Goal: Task Accomplishment & Management: Manage account settings

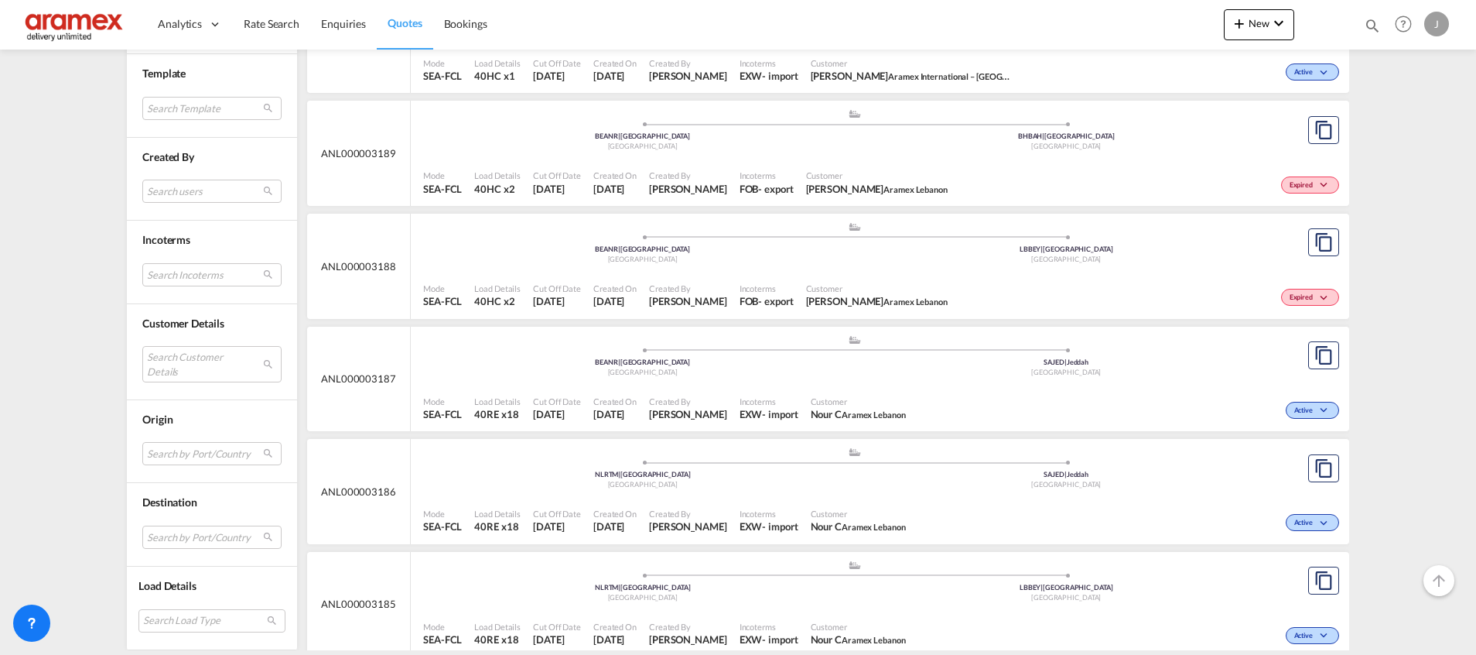
scroll to position [6269, 0]
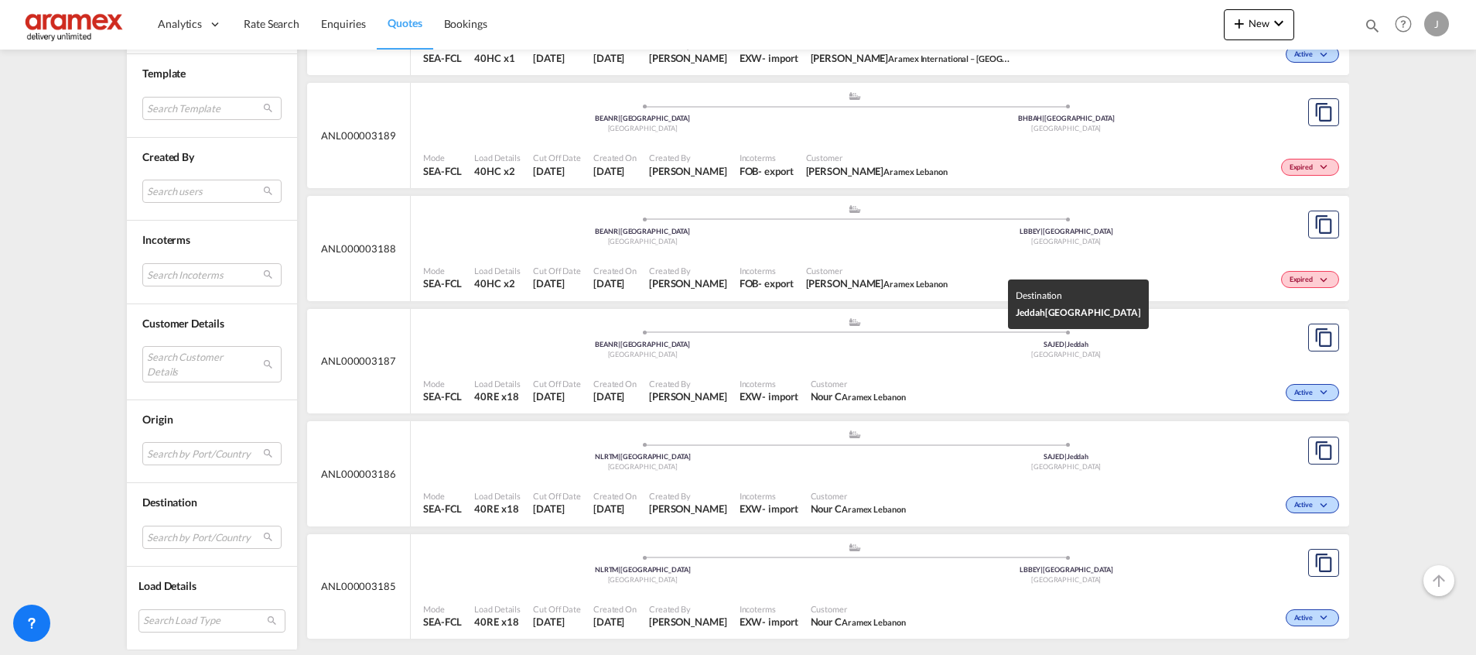
click at [836, 347] on div "BEANR | [GEOGRAPHIC_DATA]" at bounding box center [643, 345] width 424 height 10
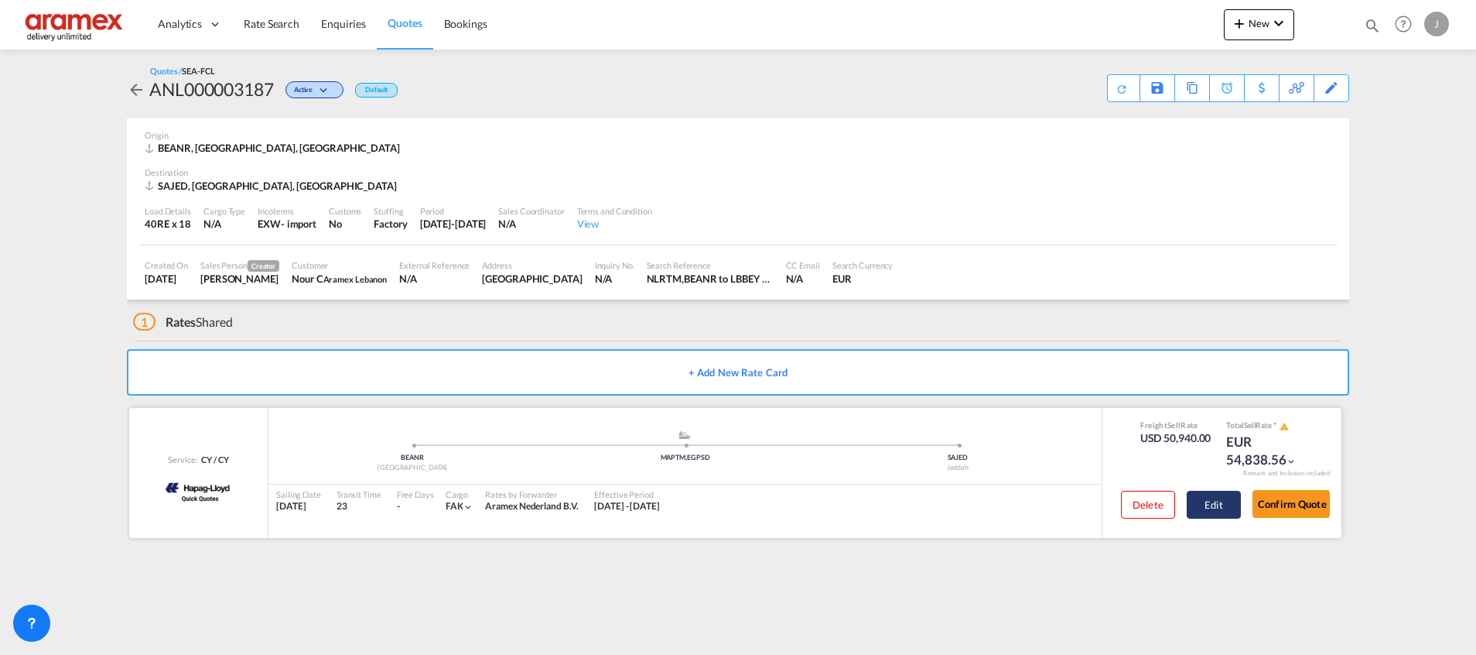
click at [1220, 494] on button "Edit" at bounding box center [1214, 505] width 54 height 28
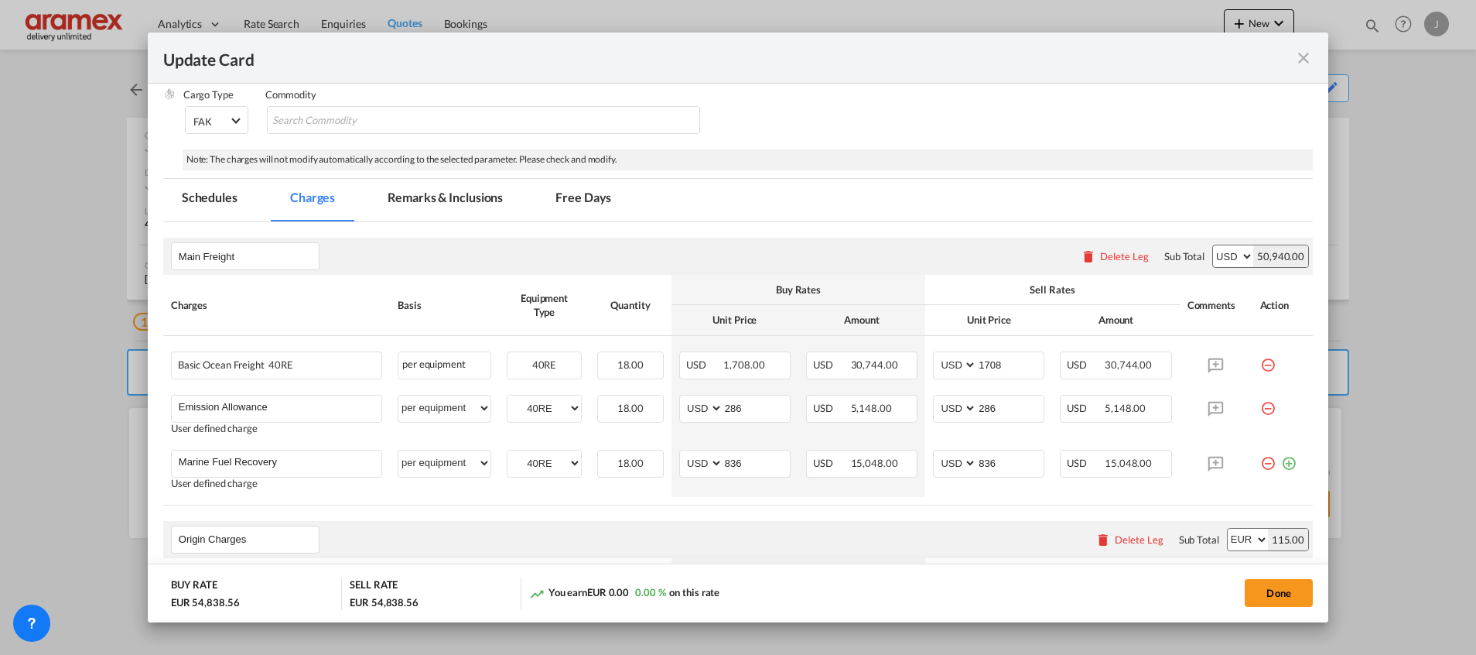
scroll to position [464, 0]
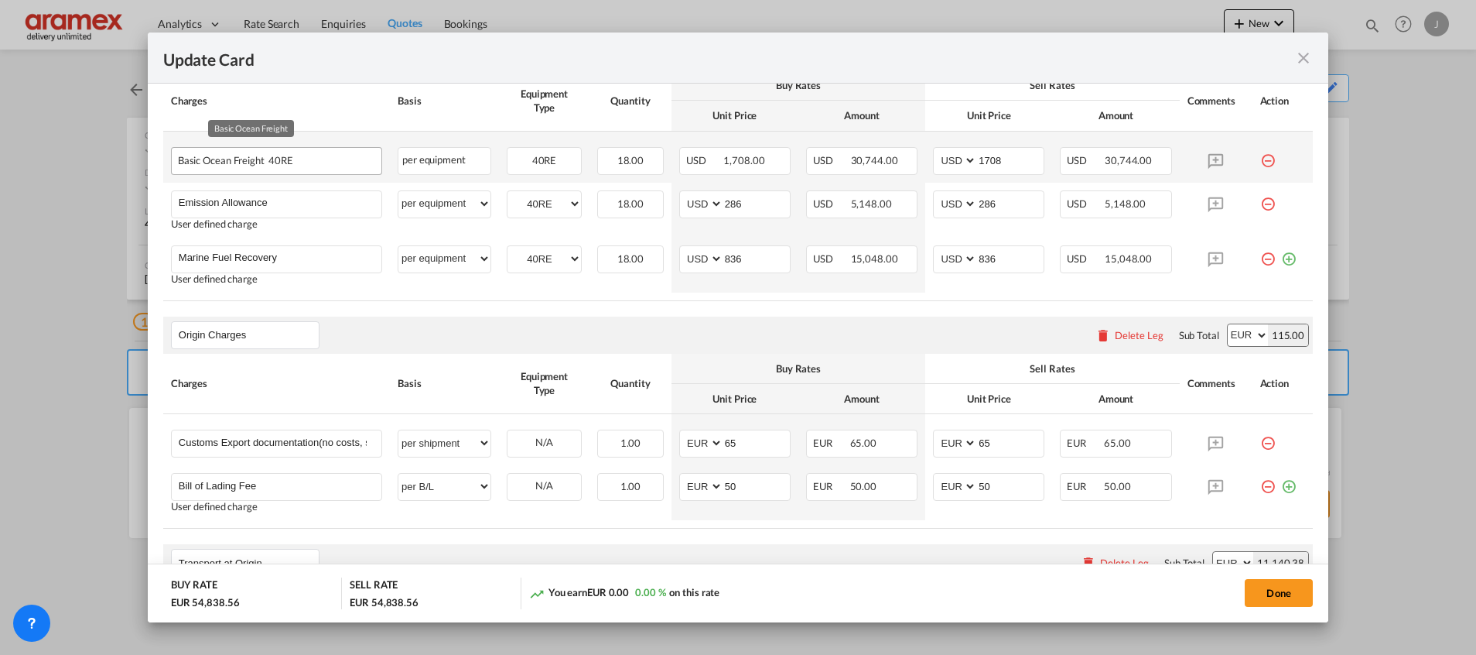
click at [233, 160] on div "Basic Ocean Freight 40RE" at bounding box center [252, 157] width 148 height 19
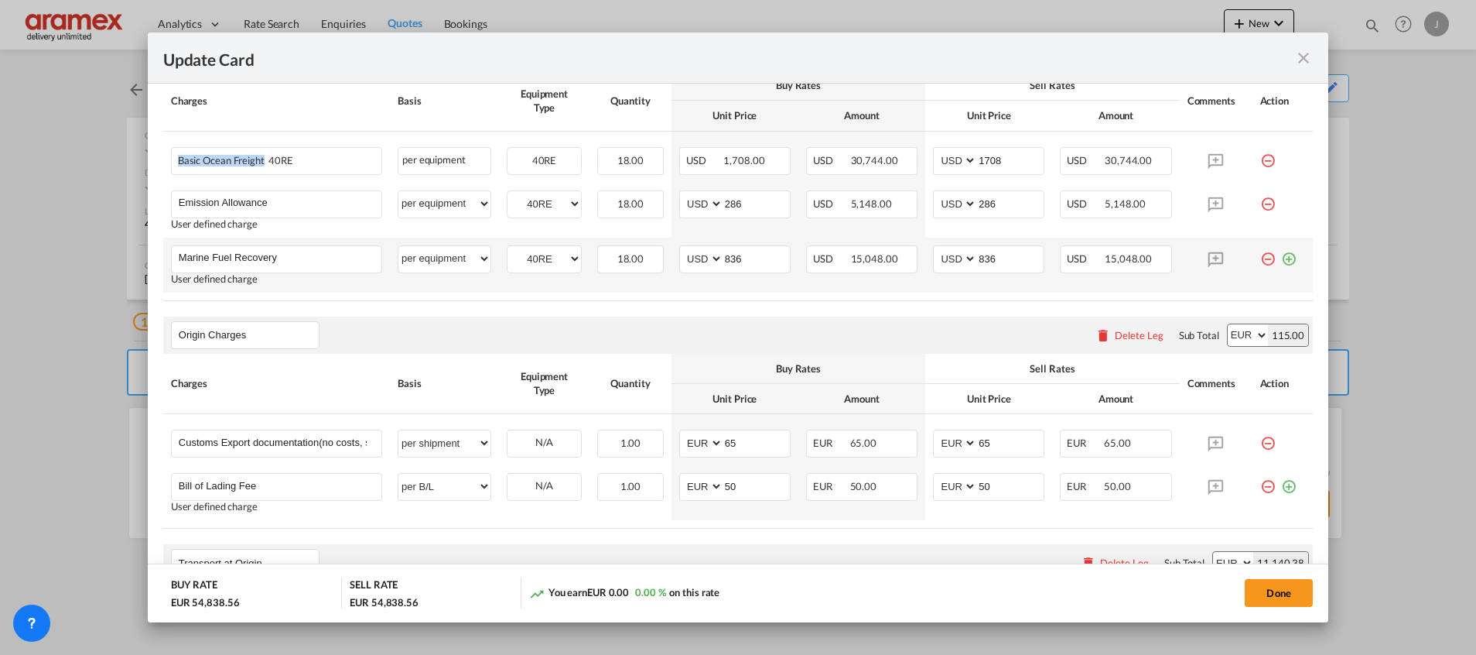
copy span "Basic Ocean Freight"
click at [1281, 258] on md-icon "icon-plus-circle-outline green-400-fg" at bounding box center [1288, 252] width 15 height 15
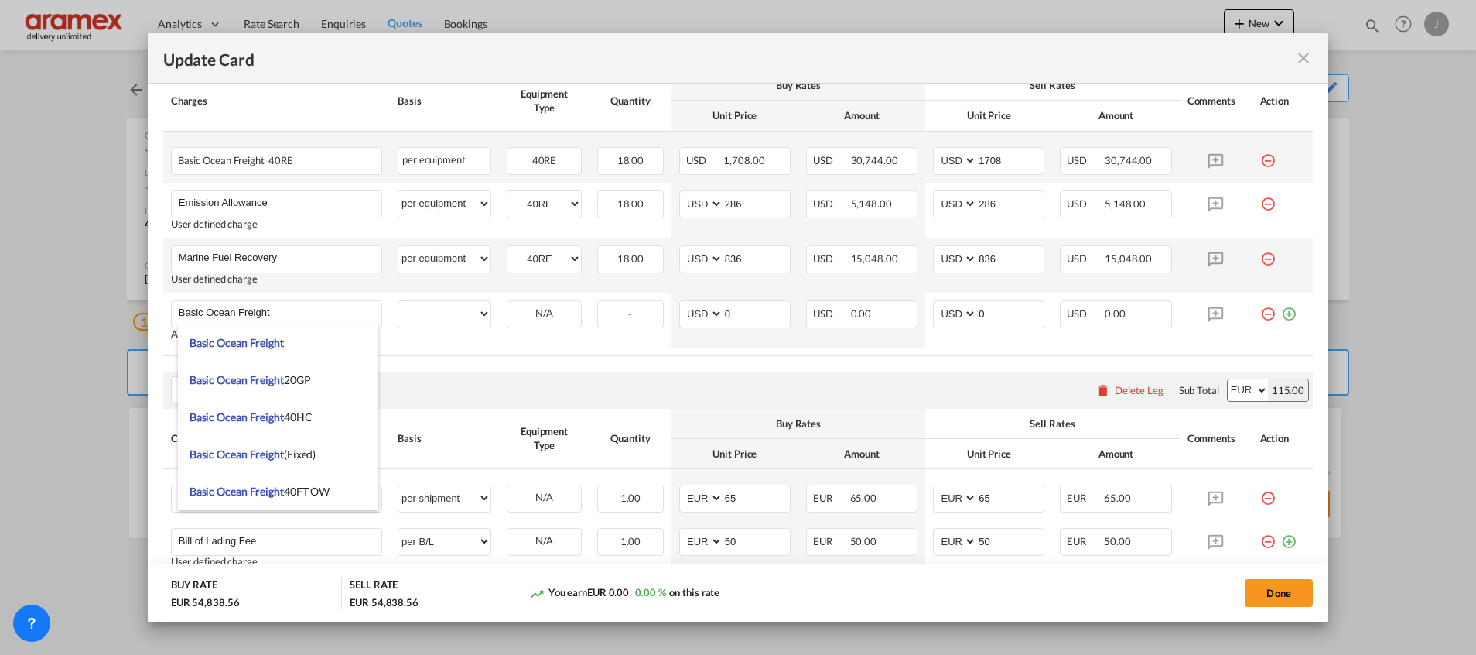
type input "Basic Ocean Freight"
click at [1260, 158] on md-icon "icon-minus-circle-outline red-400-fg" at bounding box center [1267, 154] width 15 height 15
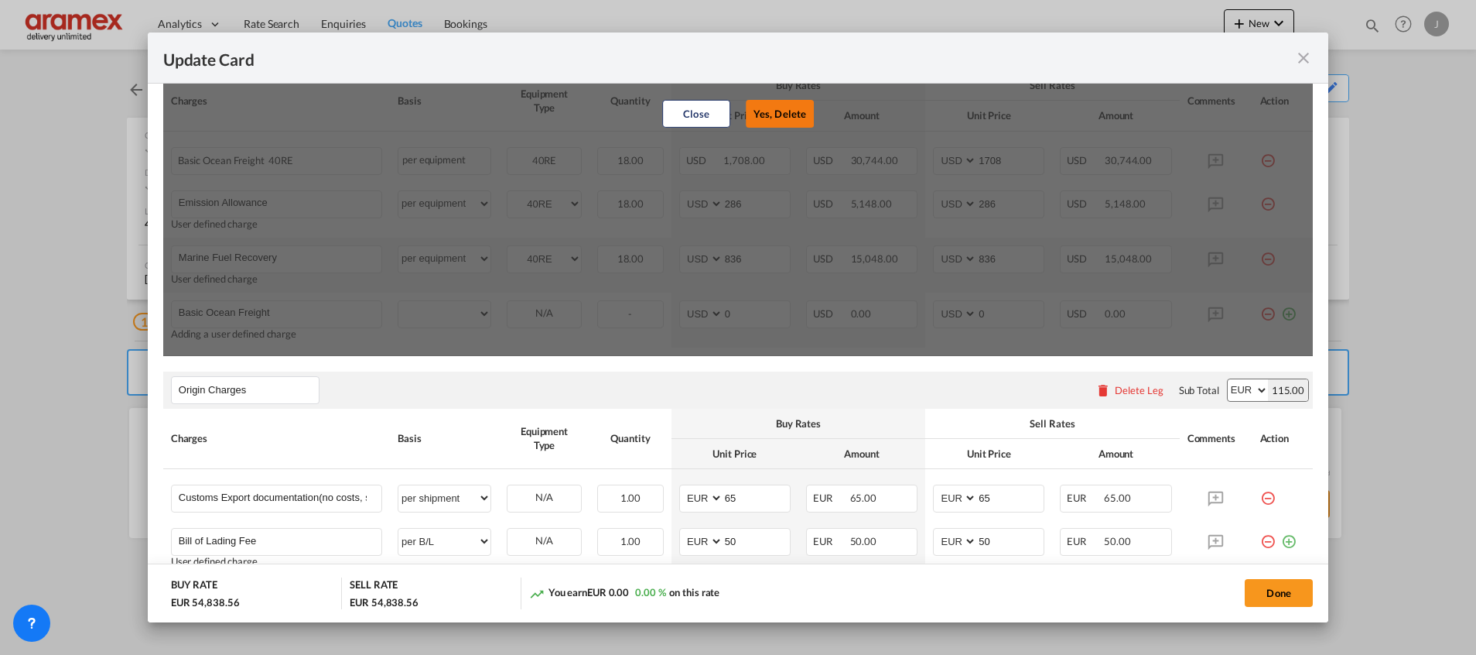
click at [779, 114] on button "Yes, Delete" at bounding box center [780, 114] width 68 height 28
type input "286"
type input "Marine Fuel Recovery"
type input "836"
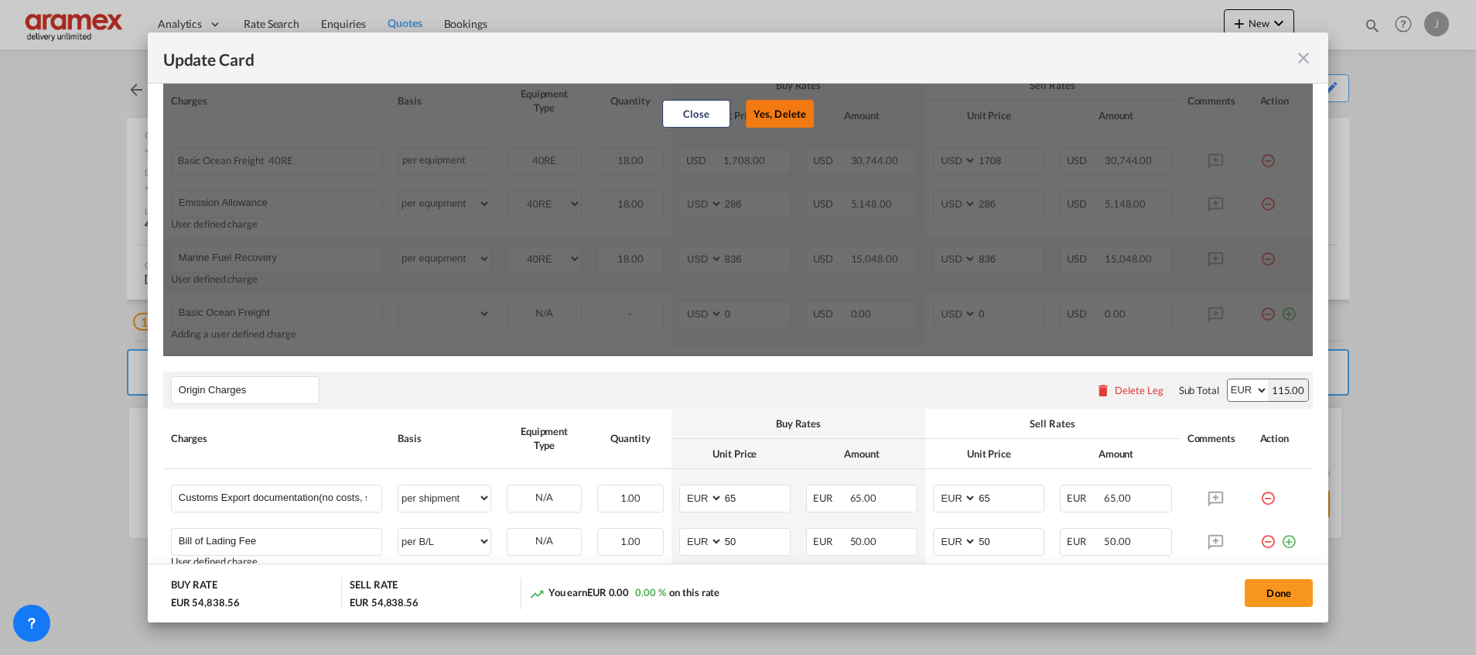
type input "Basic Ocean Freight"
type input "0"
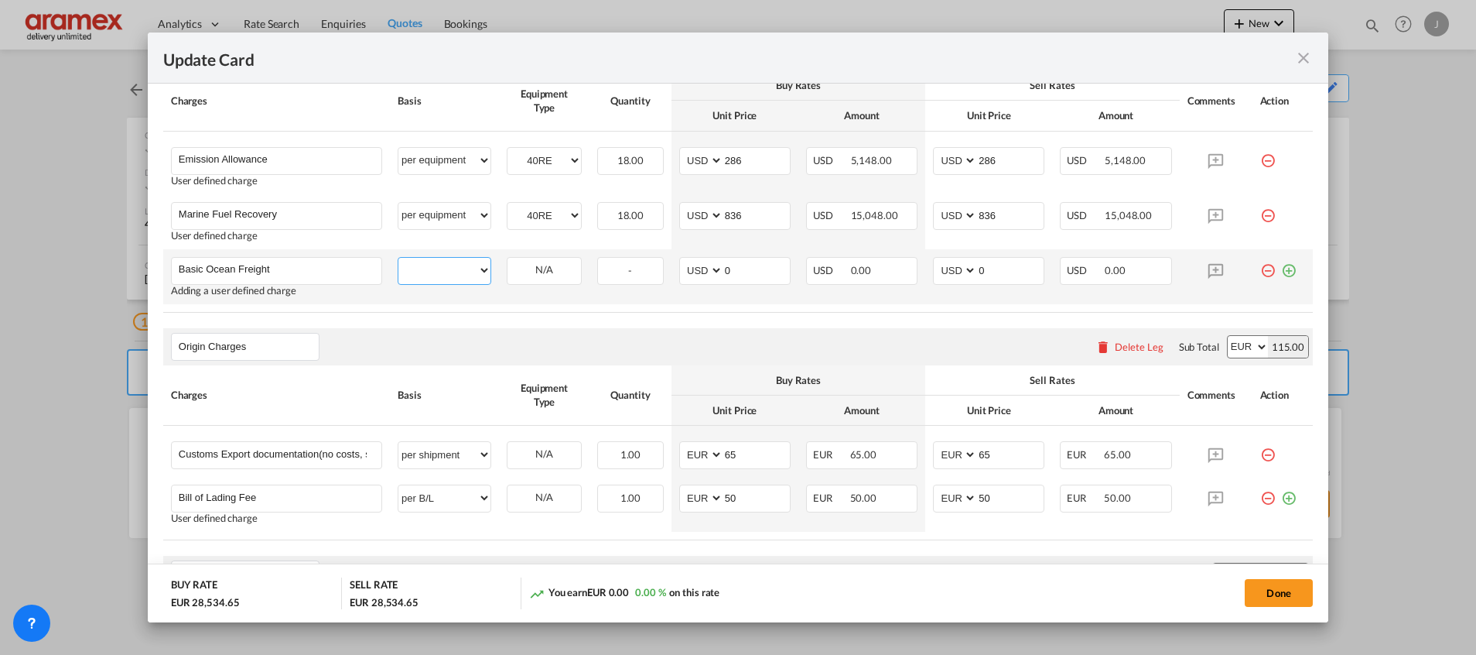
click at [441, 270] on select "per equipment per container per B/L per shipping bill per shipment % on freight…" at bounding box center [444, 270] width 92 height 25
select select "per equipment"
click at [398, 258] on select "per equipment per container per B/L per shipping bill per shipment % on freight…" at bounding box center [444, 270] width 92 height 25
drag, startPoint x: 537, startPoint y: 265, endPoint x: 544, endPoint y: 285, distance: 20.6
click at [537, 265] on select "40RE" at bounding box center [544, 270] width 73 height 21
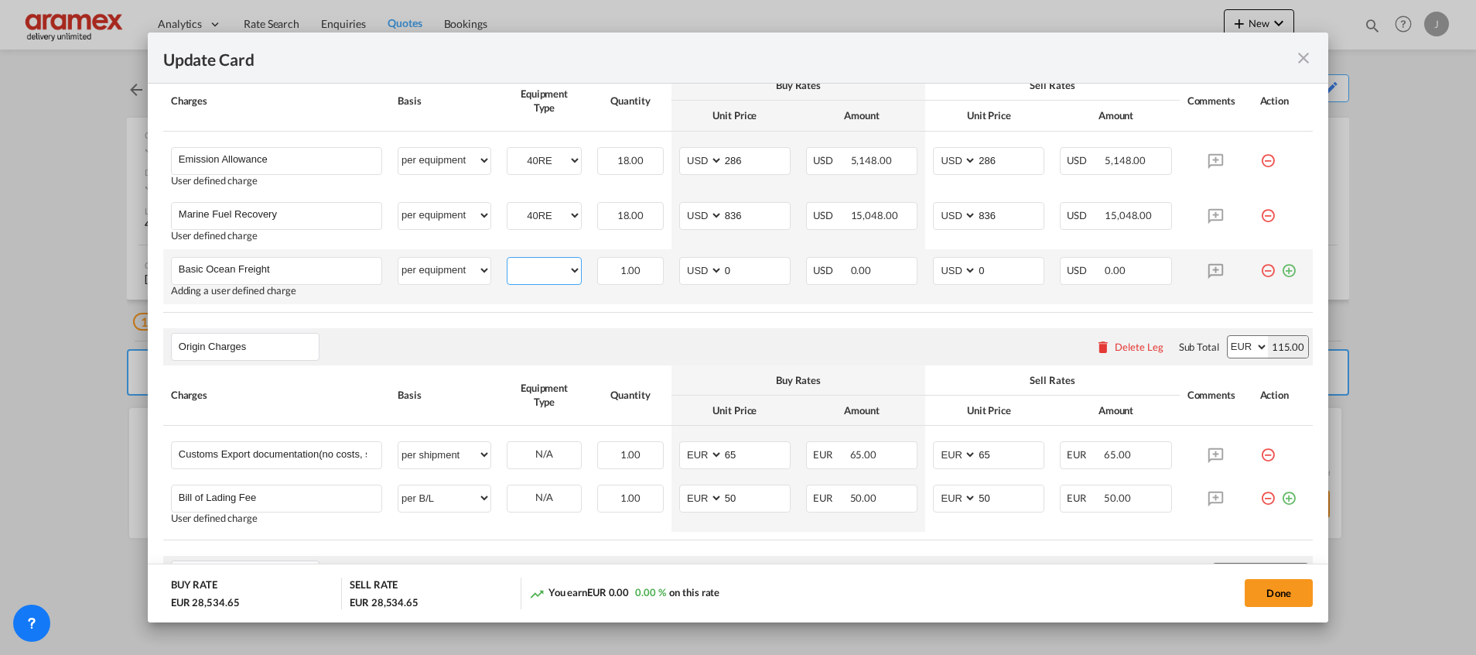
select select "40RE"
click at [508, 260] on select "40RE" at bounding box center [544, 270] width 73 height 21
drag, startPoint x: 747, startPoint y: 264, endPoint x: 693, endPoint y: 264, distance: 54.2
click at [693, 264] on md-input-container "AED AFN ALL AMD ANG AOA ARS AUD AWG AZN BAM BBD BDT BGN BHD BIF BMD BND BOB BRL…" at bounding box center [734, 271] width 111 height 28
paste input "1328"
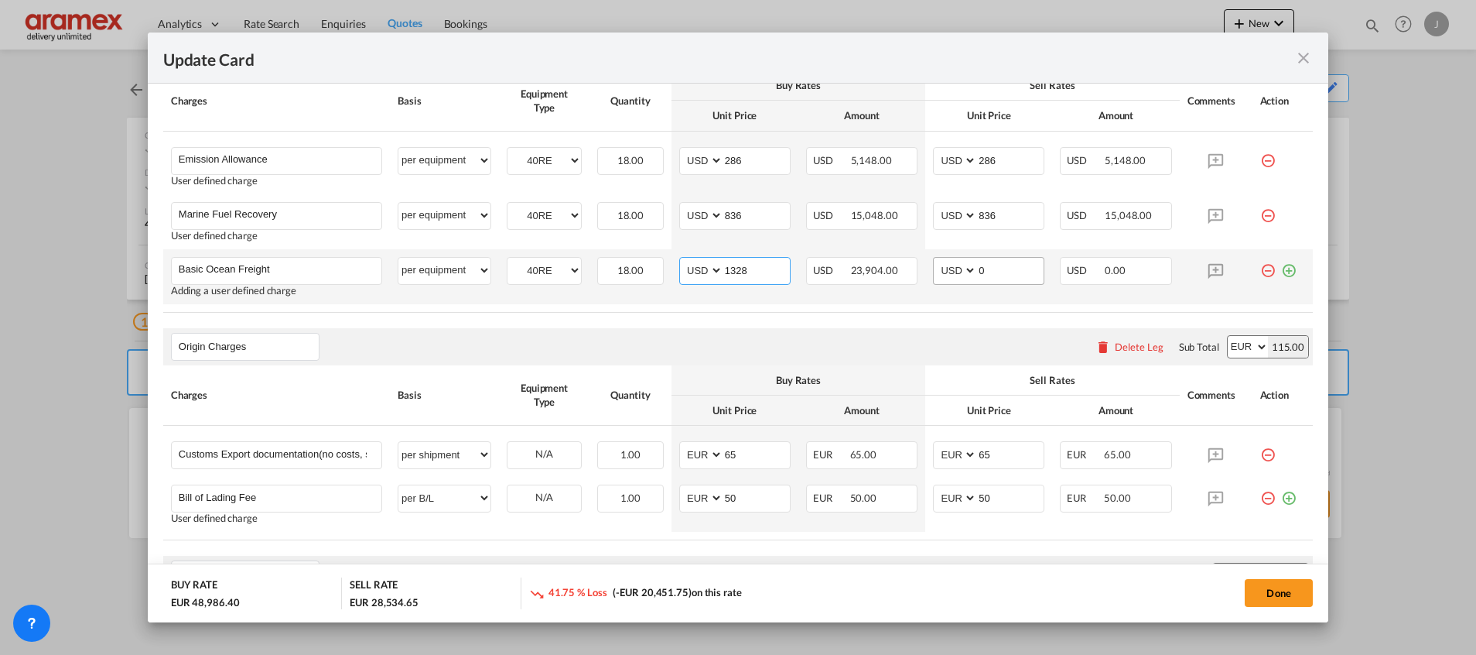
type input "1328"
drag, startPoint x: 990, startPoint y: 270, endPoint x: 945, endPoint y: 270, distance: 44.9
click at [945, 270] on md-input-container "AED AFN ALL AMD ANG AOA ARS AUD AWG AZN BAM BBD BDT BGN BHD BIF BMD BND BOB BRL…" at bounding box center [988, 271] width 111 height 28
paste input "1328"
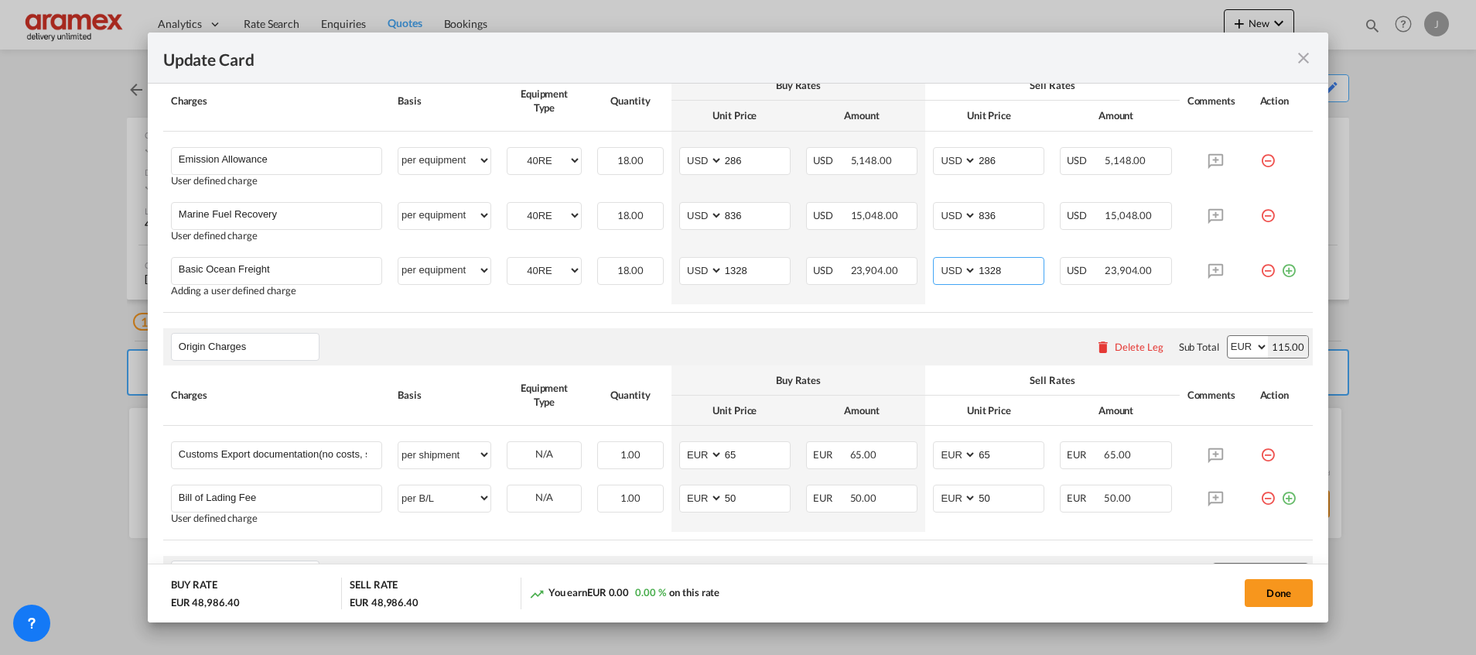
type input "1328"
click at [892, 320] on rate-modification "Main Freight Please enter leg name Leg Name Already Exists Delete Leg Sub Total…" at bounding box center [738, 485] width 1150 height 935
click at [732, 214] on input "836" at bounding box center [756, 214] width 67 height 23
click at [980, 221] on input "836" at bounding box center [1010, 214] width 67 height 23
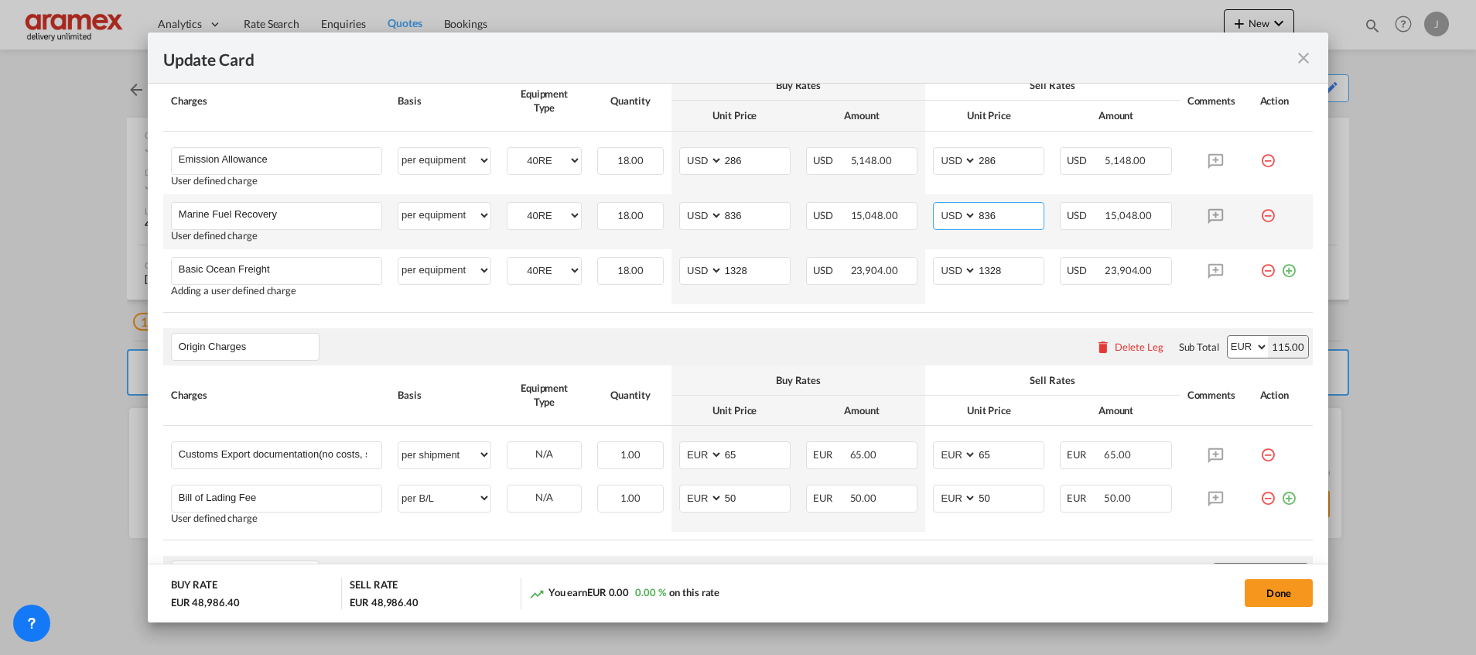
click at [980, 221] on input "836" at bounding box center [1010, 214] width 67 height 23
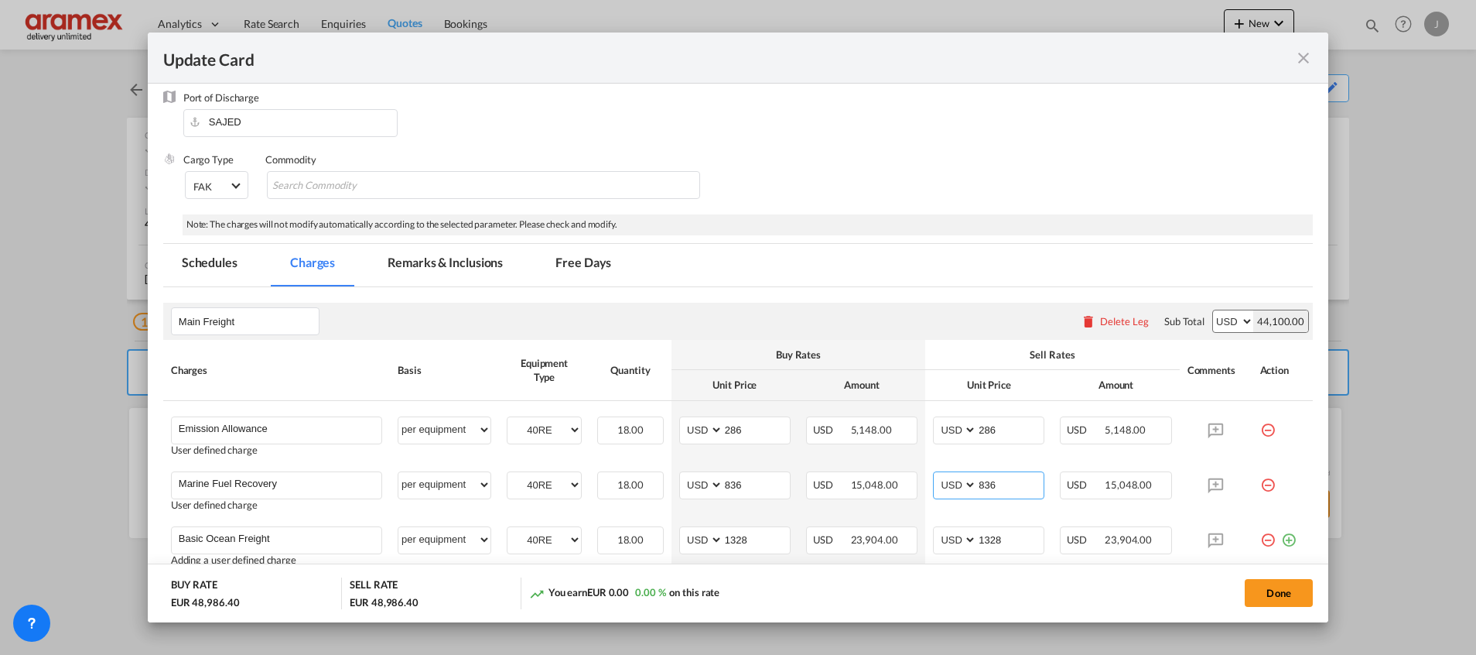
scroll to position [101, 0]
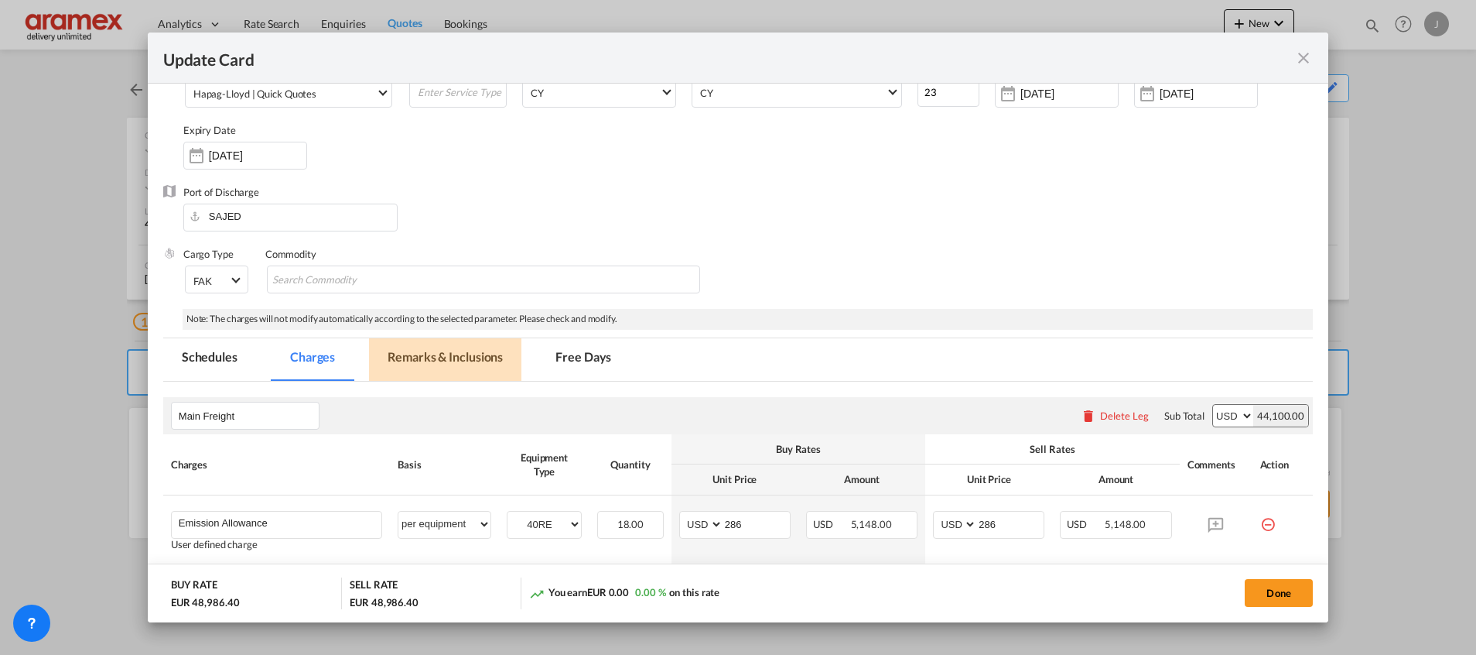
click at [452, 360] on md-tab-item "Remarks & Inclusions" at bounding box center [445, 359] width 152 height 43
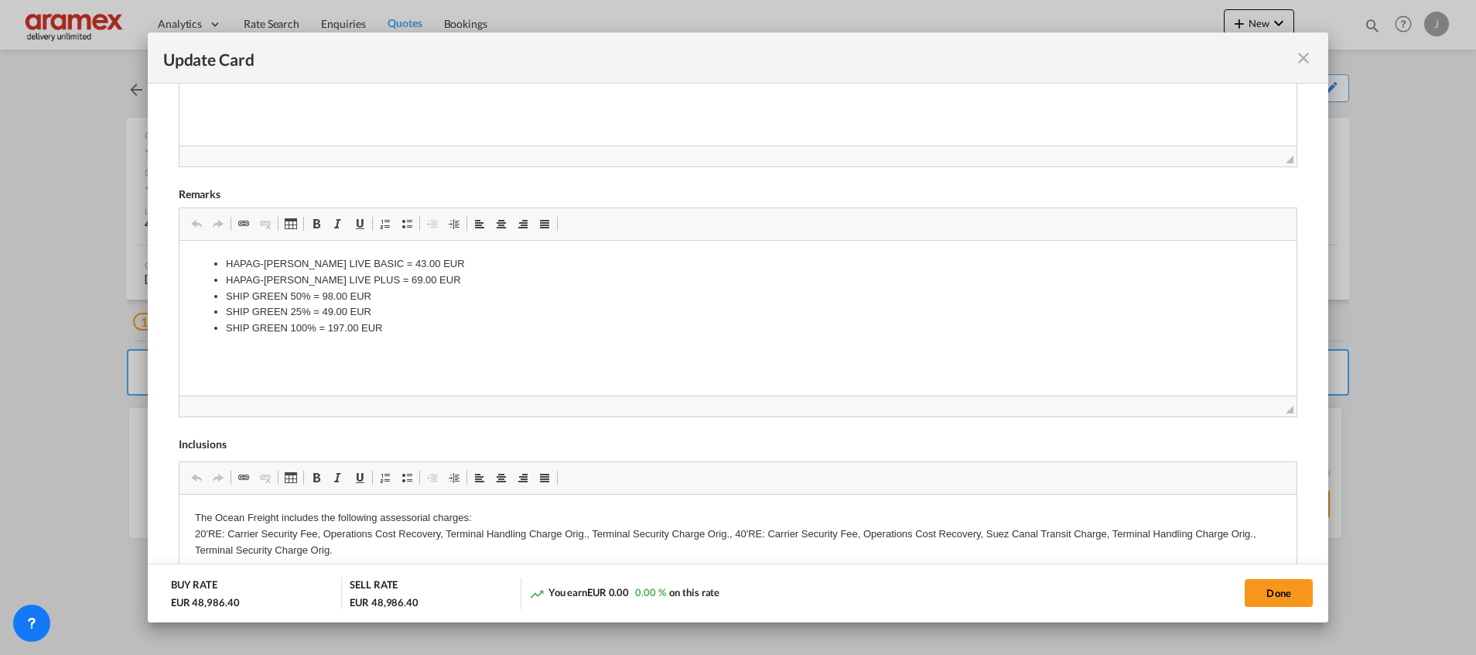
scroll to position [691, 0]
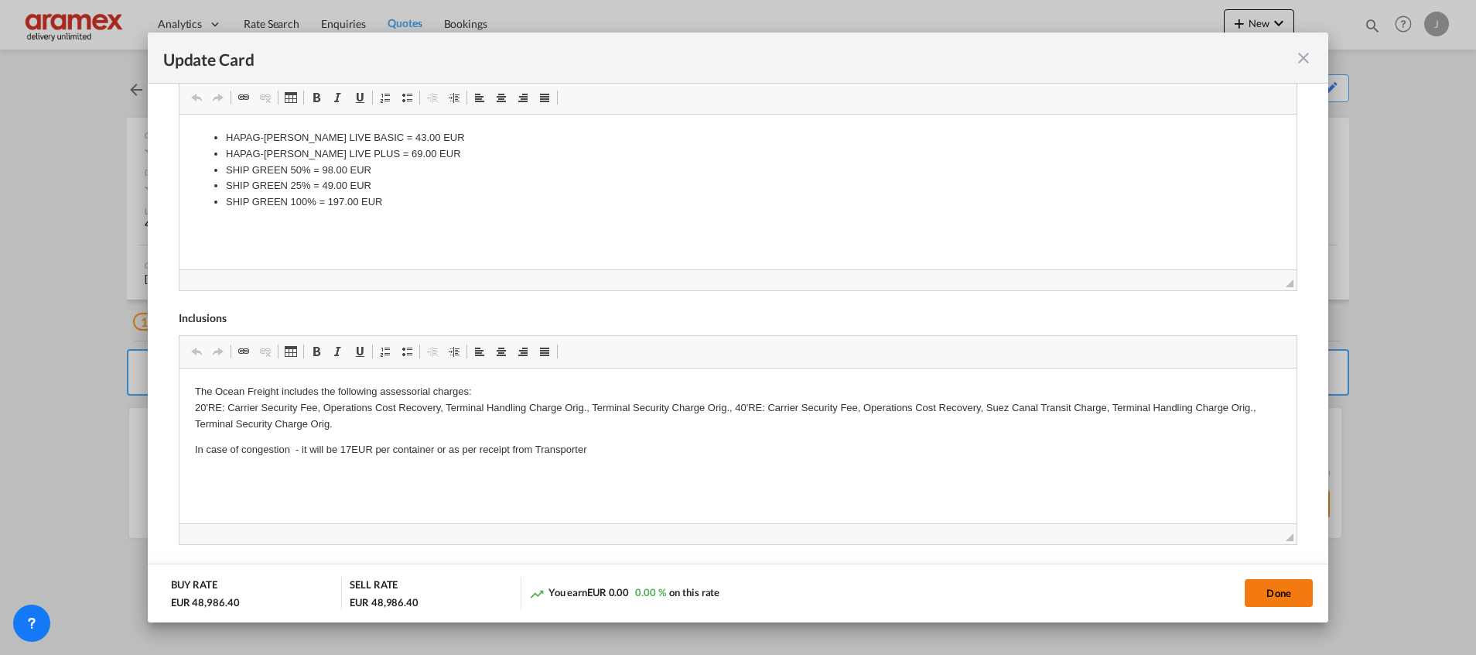
click at [1261, 588] on button "Done" at bounding box center [1279, 593] width 68 height 28
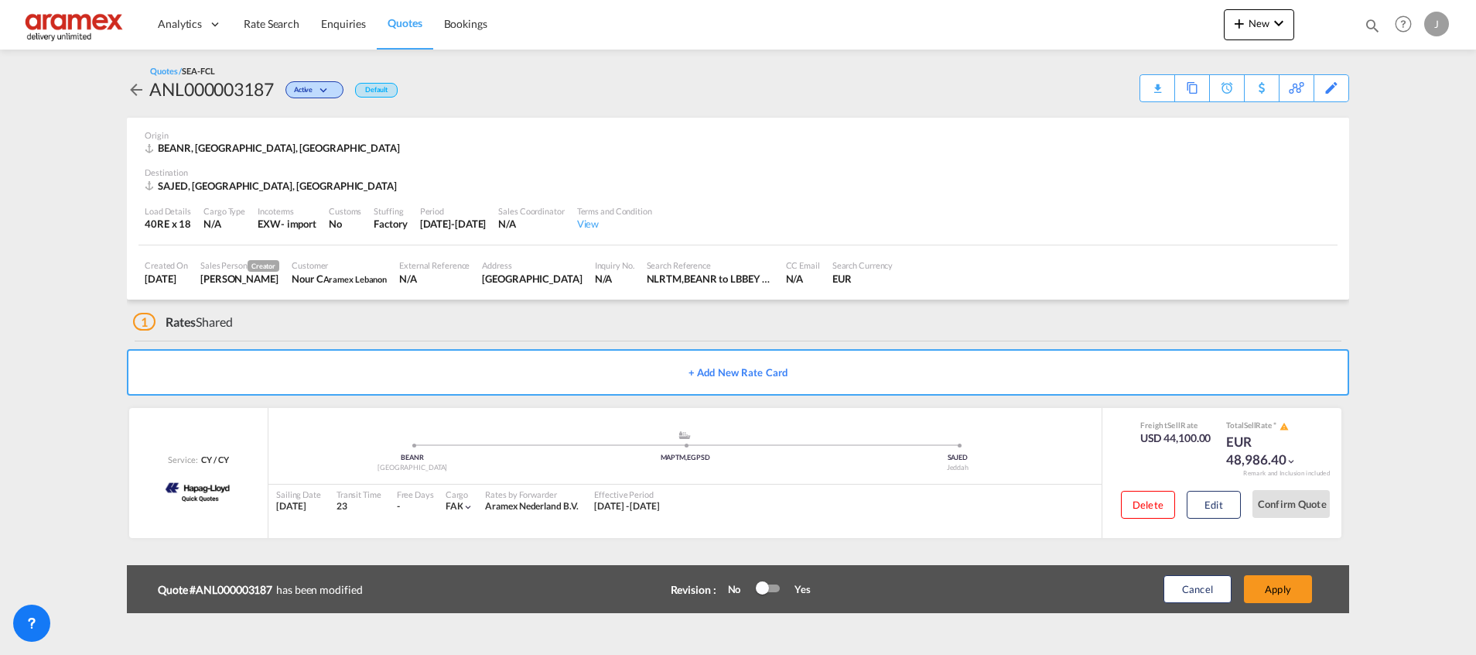
scroll to position [220, 0]
click at [1263, 587] on button "Apply" at bounding box center [1278, 589] width 68 height 28
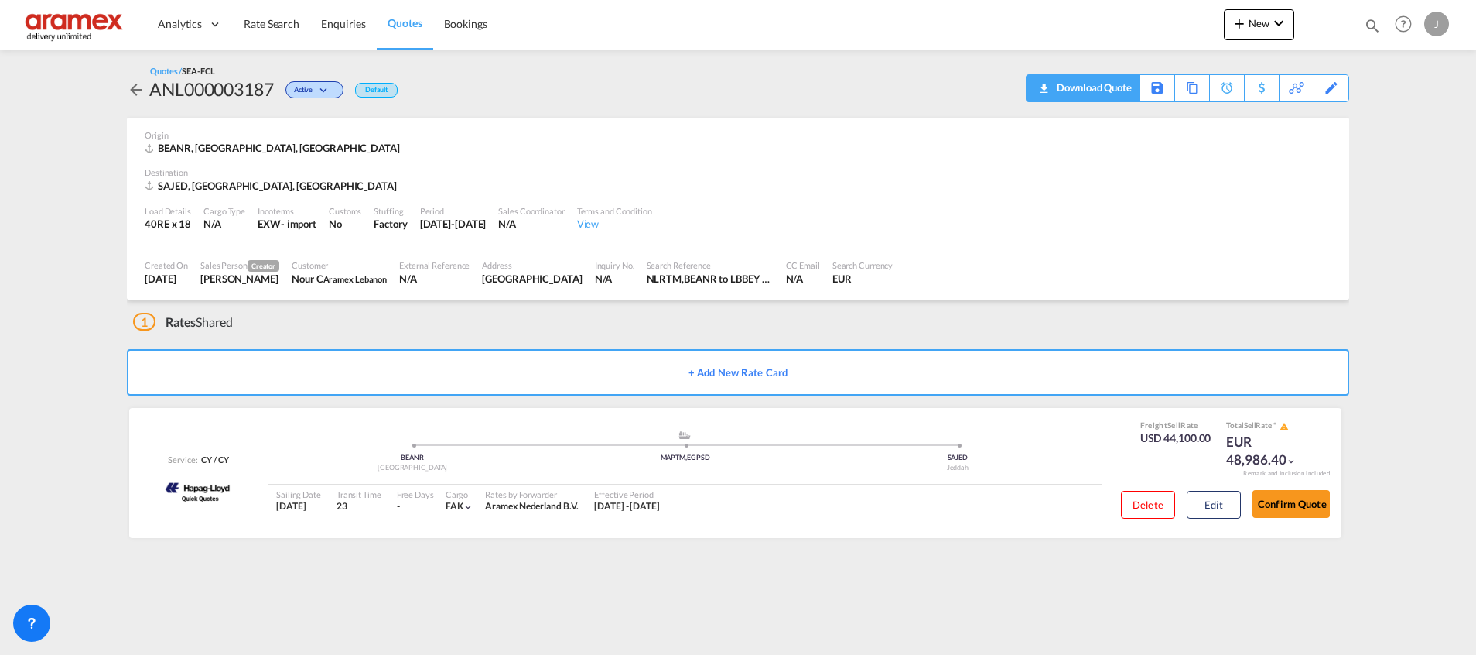
click at [1108, 88] on div "Download Quote" at bounding box center [1092, 87] width 79 height 25
click at [1331, 84] on div "Edit" at bounding box center [1332, 88] width 18 height 26
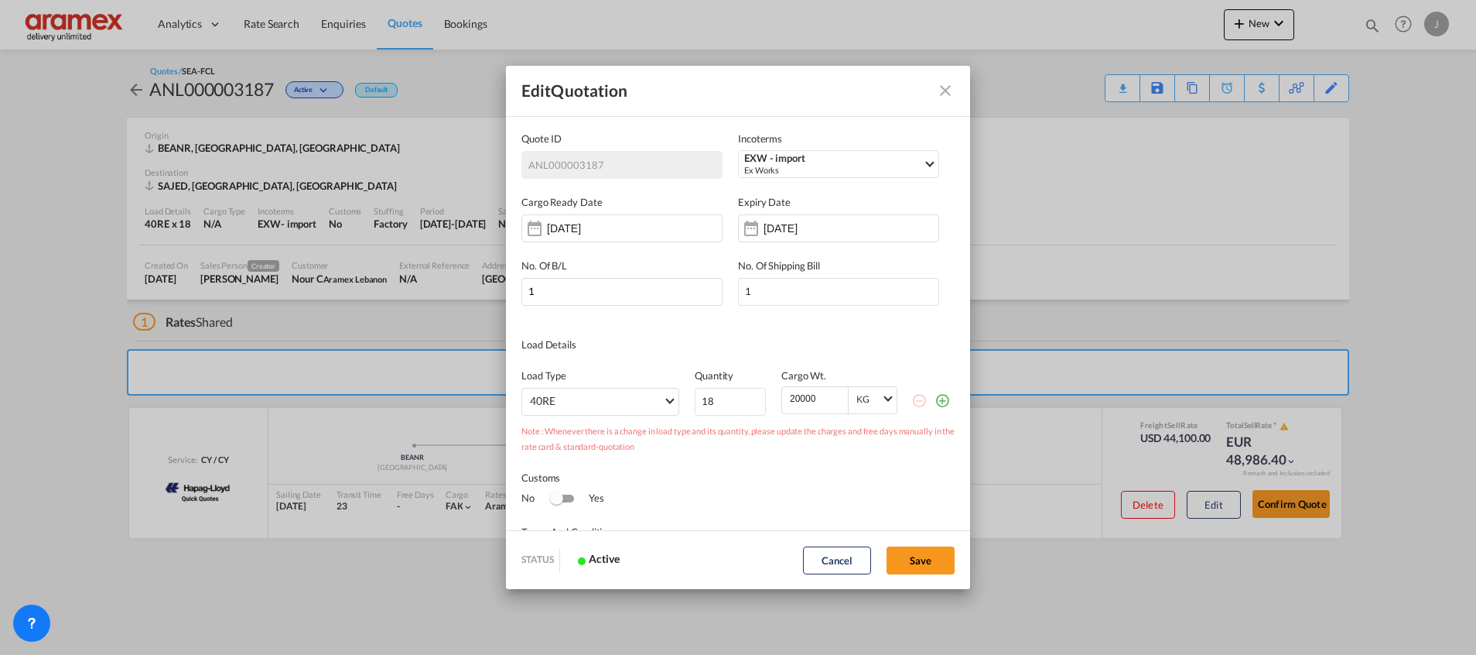
scroll to position [0, 0]
click at [814, 222] on input "[DATE]" at bounding box center [812, 228] width 97 height 12
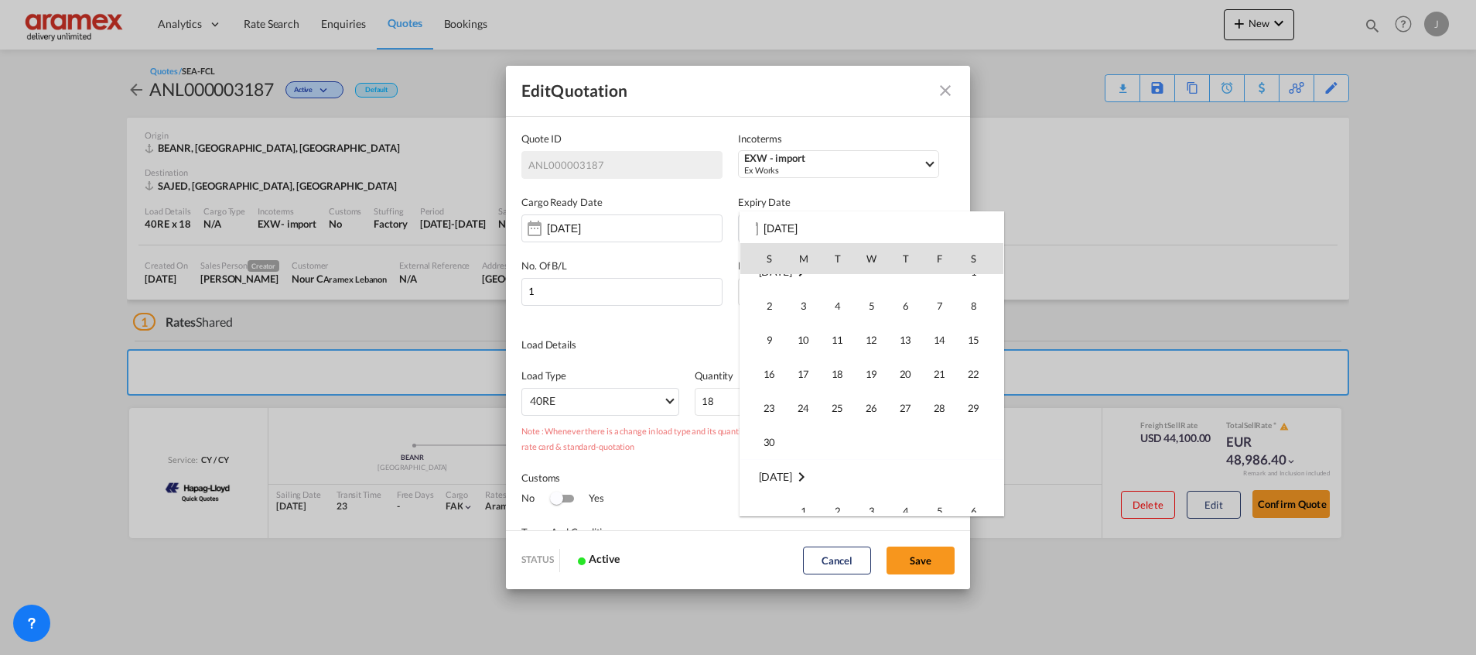
scroll to position [437, 0]
click at [775, 433] on span "30" at bounding box center [769, 434] width 31 height 31
type input "[DATE]"
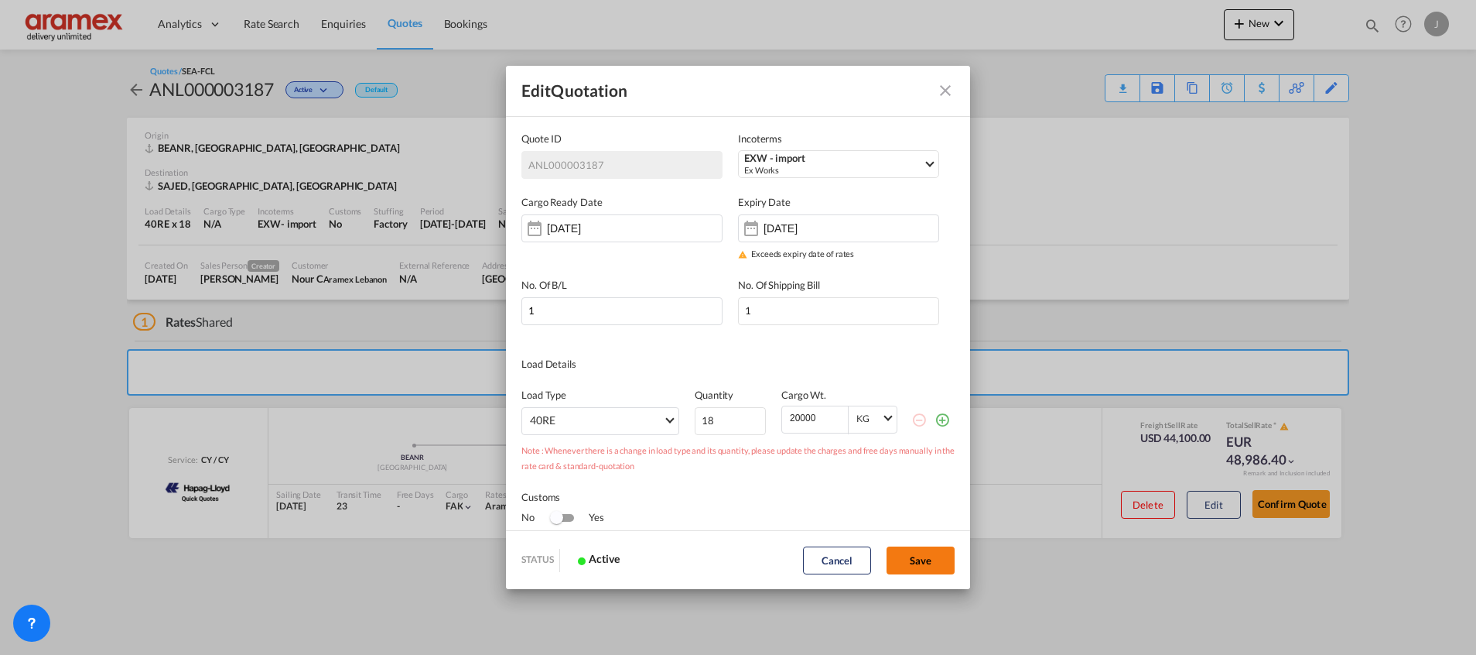
click at [930, 553] on button "Save" at bounding box center [921, 560] width 68 height 28
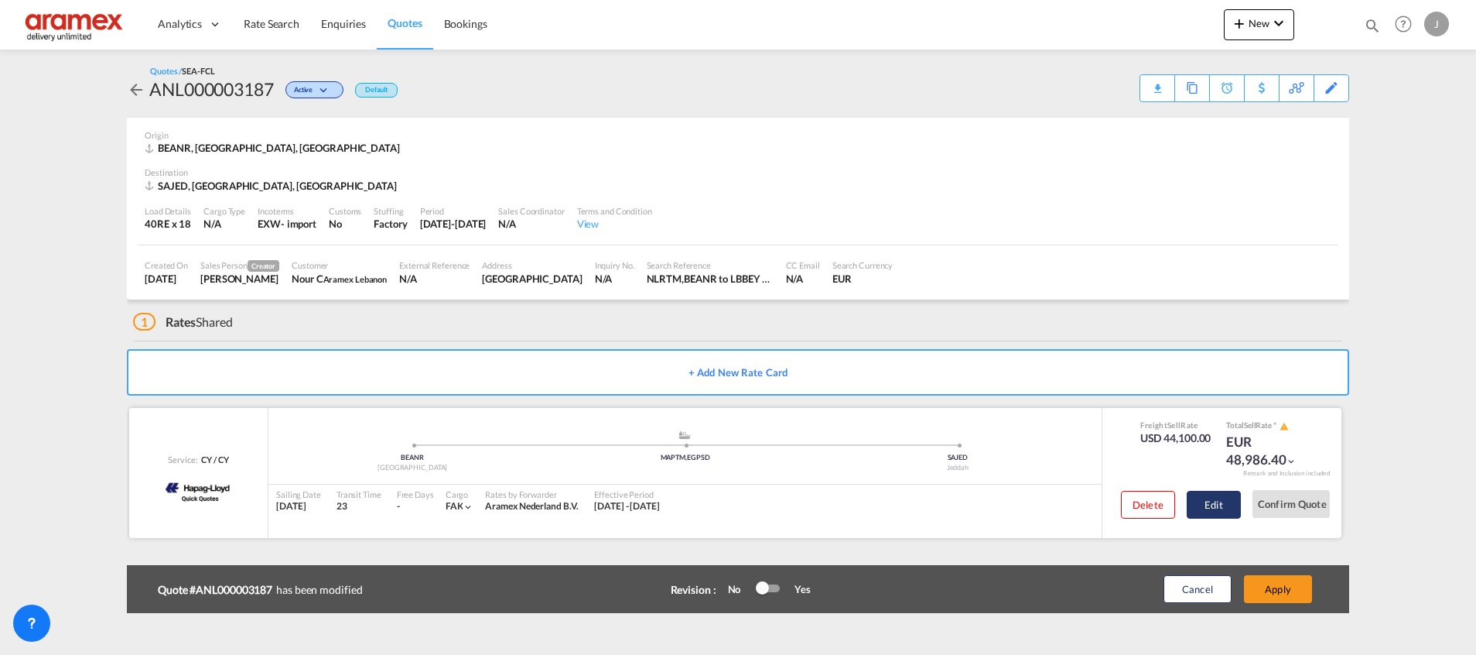
click at [1215, 502] on button "Edit" at bounding box center [1214, 505] width 54 height 28
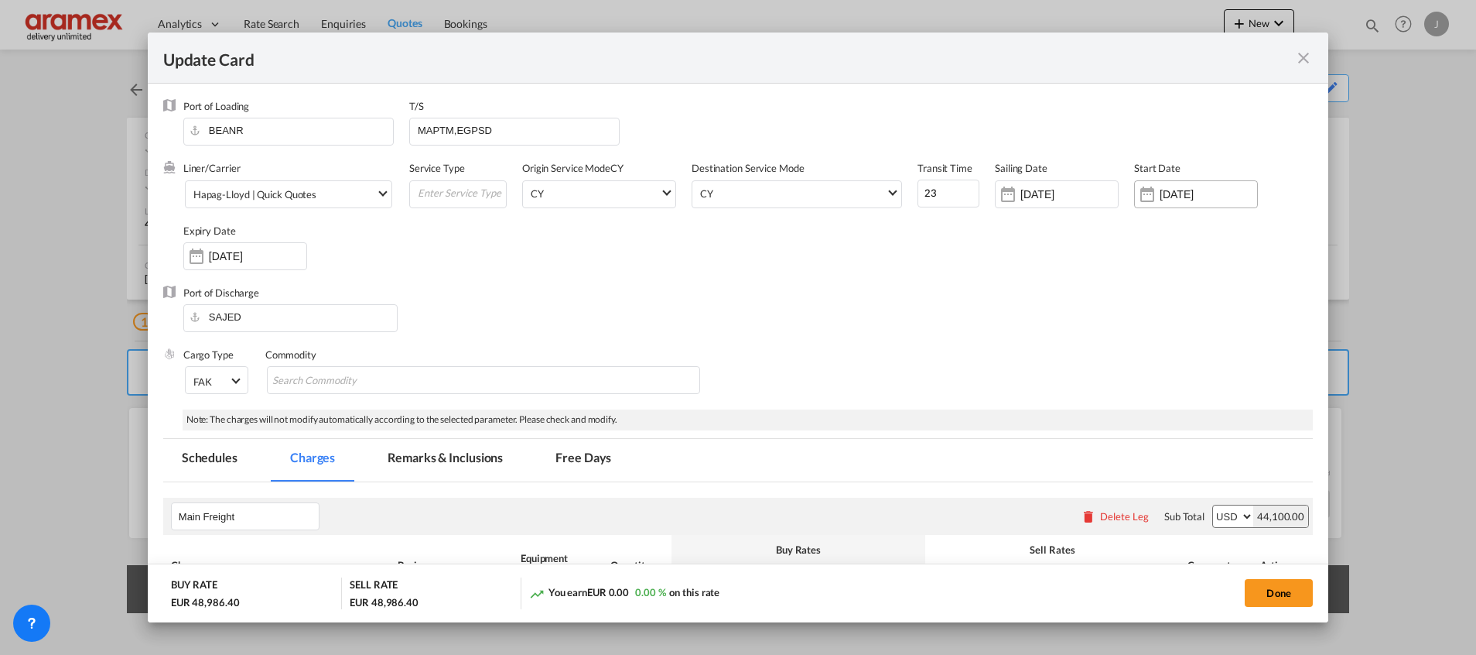
click at [1160, 195] on input "[DATE]" at bounding box center [1208, 194] width 97 height 12
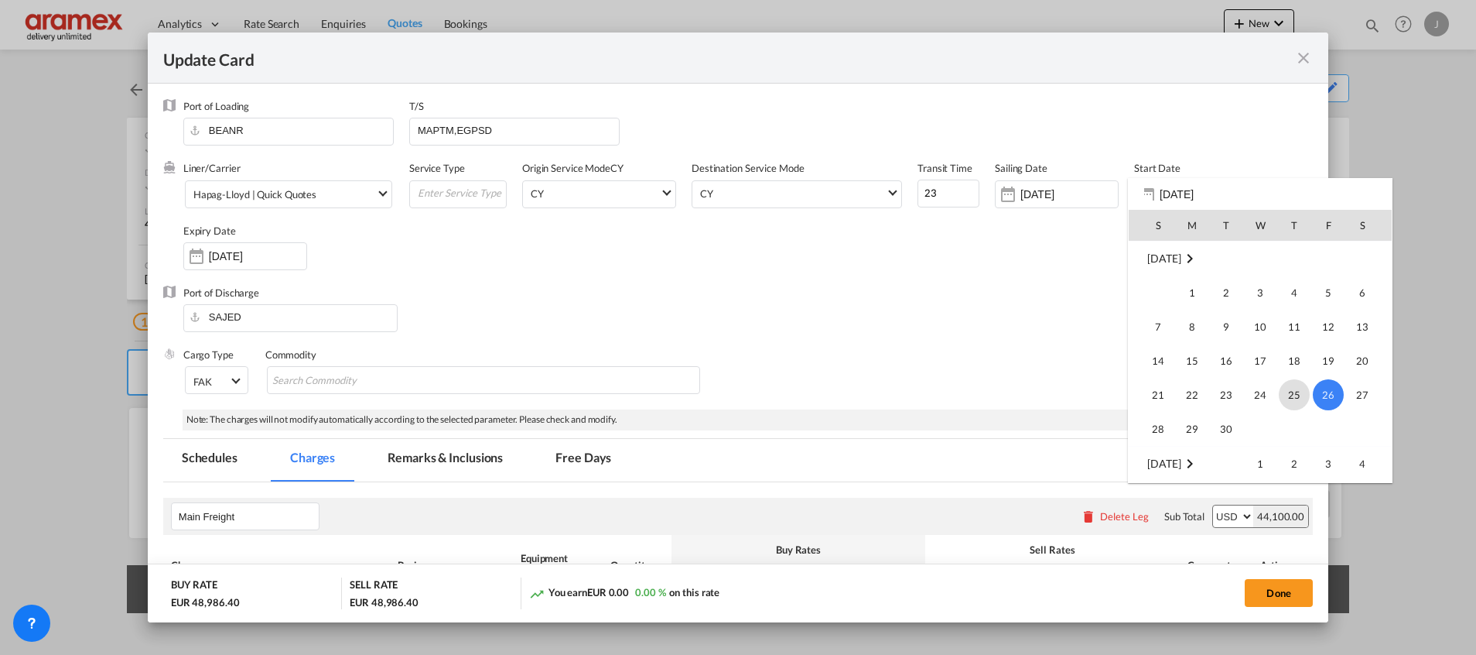
scroll to position [358493, 0]
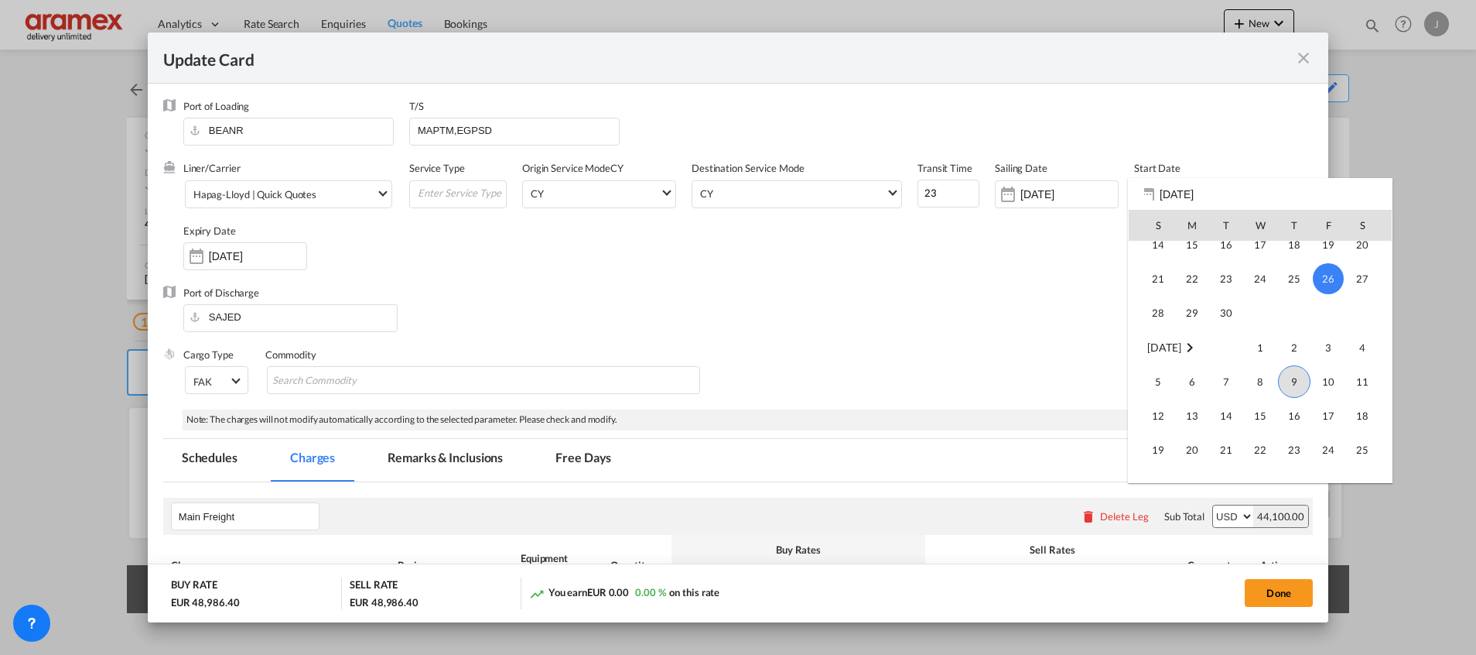
click at [1294, 381] on span "9" at bounding box center [1294, 381] width 32 height 32
type input "[DATE]"
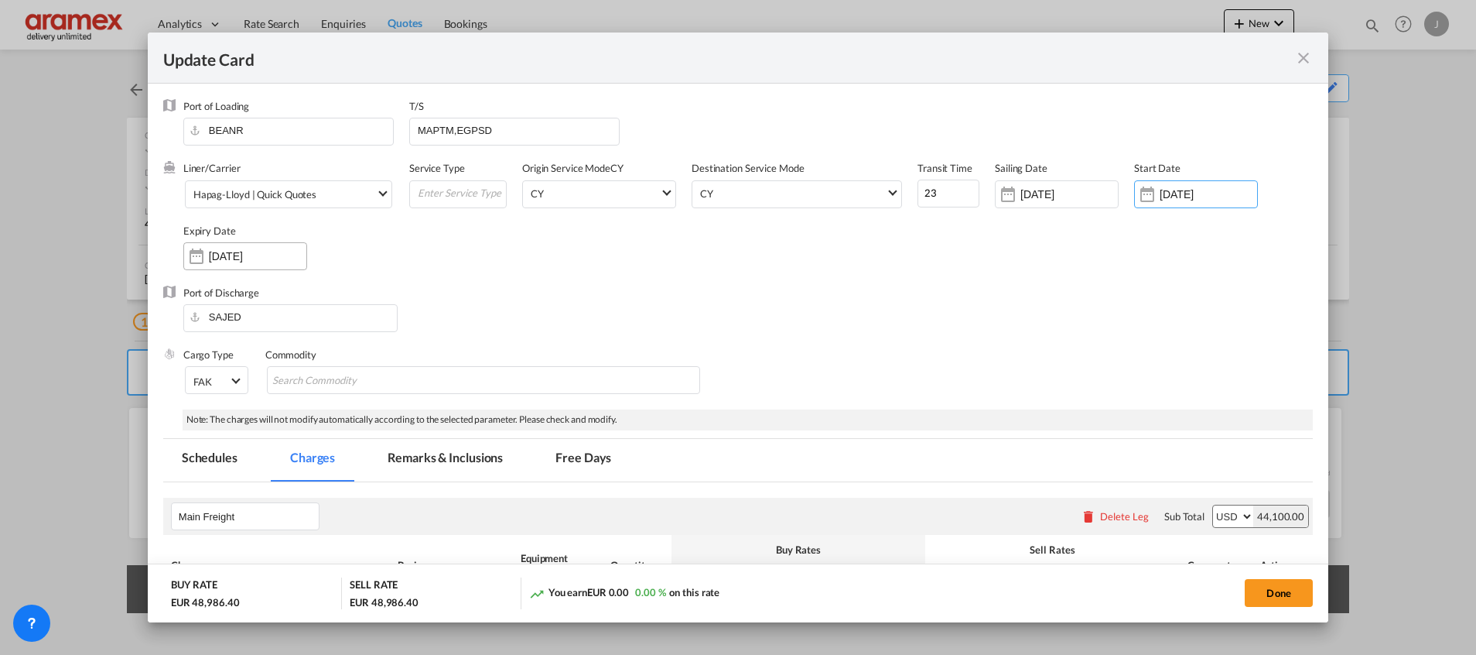
click at [253, 254] on input "[DATE]" at bounding box center [257, 256] width 97 height 12
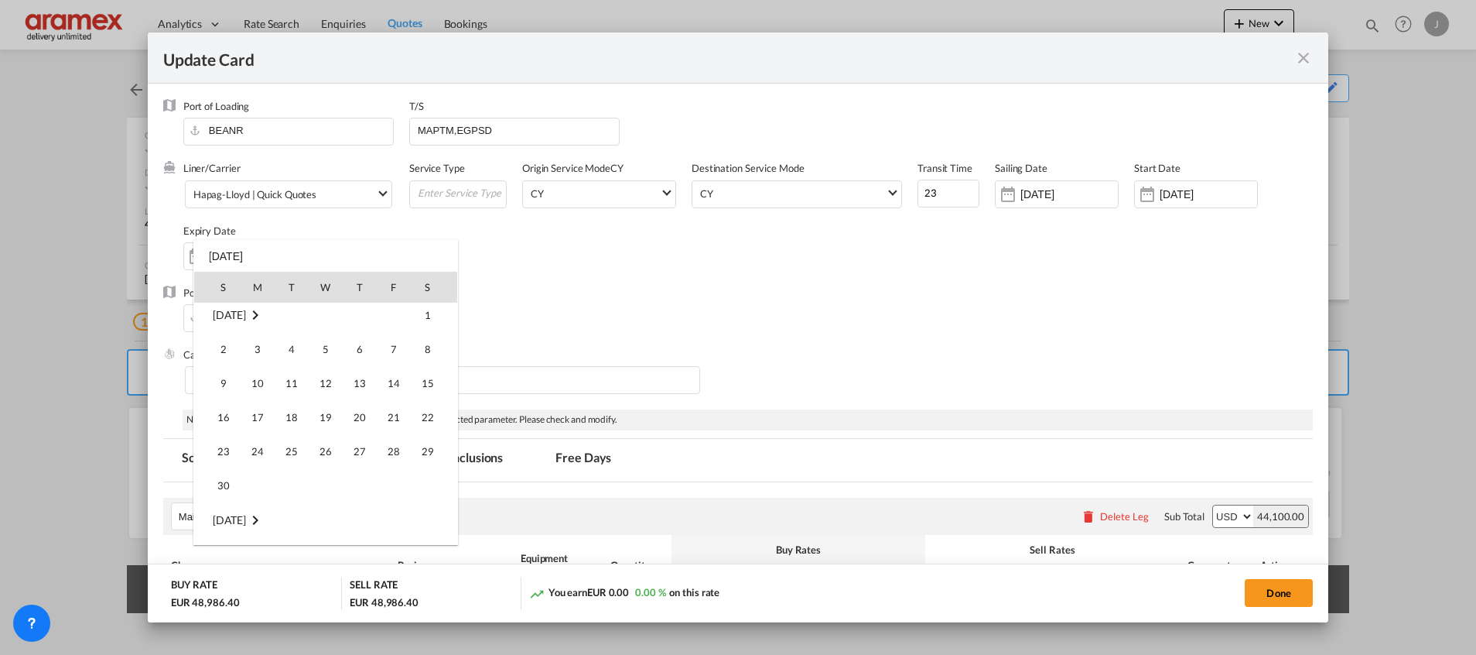
scroll to position [232, 0]
click at [228, 464] on span "30" at bounding box center [223, 463] width 31 height 31
type input "[DATE]"
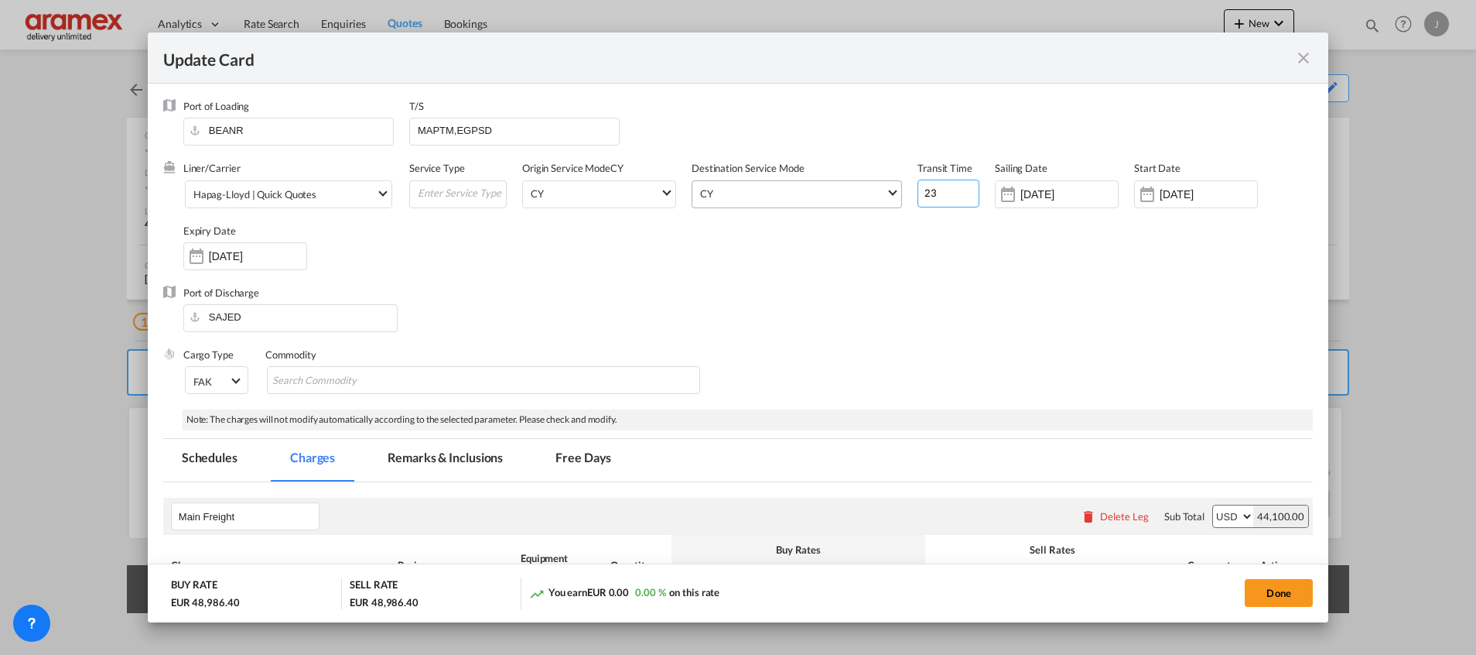
drag, startPoint x: 898, startPoint y: 193, endPoint x: 877, endPoint y: 192, distance: 21.7
click at [877, 192] on div "Liner/Carrier Hapag-[PERSON_NAME] | Quick Quotes Atlantic Container Line (ACL) …" at bounding box center [748, 223] width 1130 height 124
type input "27"
click at [956, 289] on div "Port of Discharge SAJED" at bounding box center [738, 316] width 1150 height 62
click at [1281, 590] on button "Done" at bounding box center [1279, 593] width 68 height 28
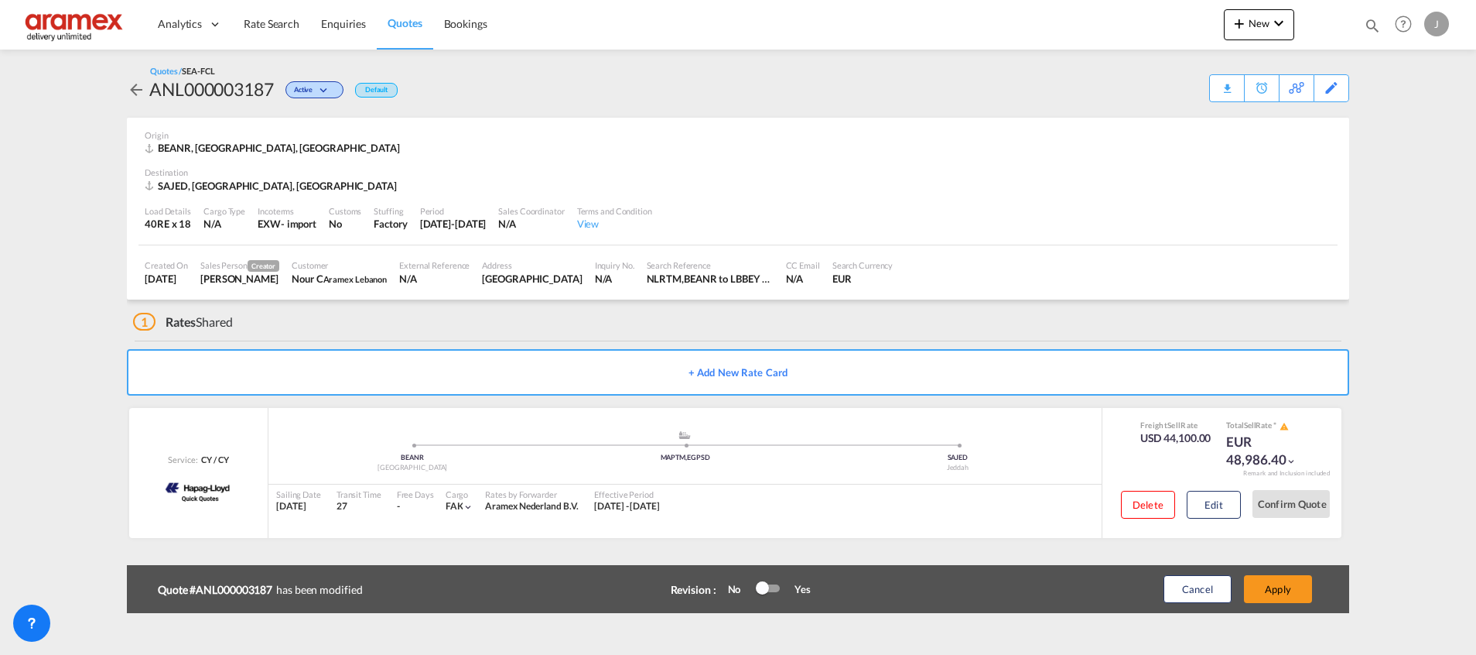
click at [1280, 593] on button "Apply" at bounding box center [1278, 589] width 68 height 28
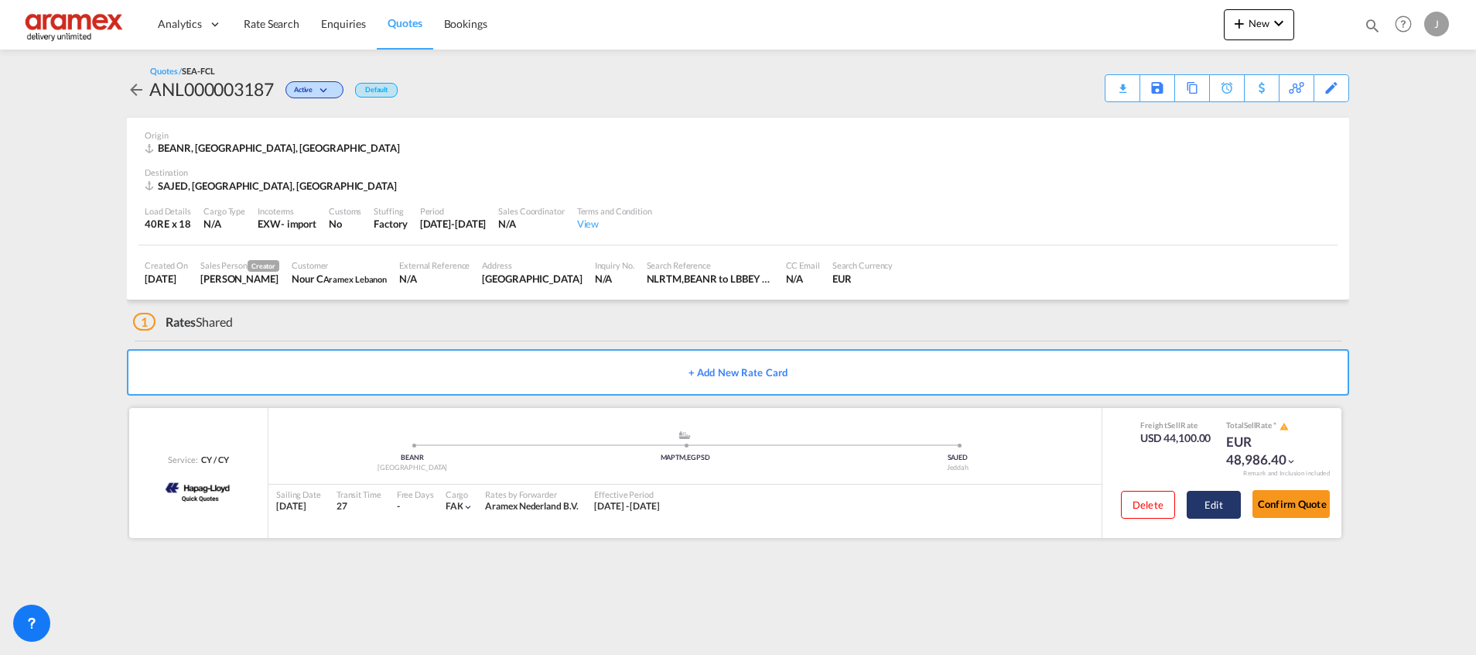
click at [1211, 497] on button "Edit" at bounding box center [1214, 505] width 54 height 28
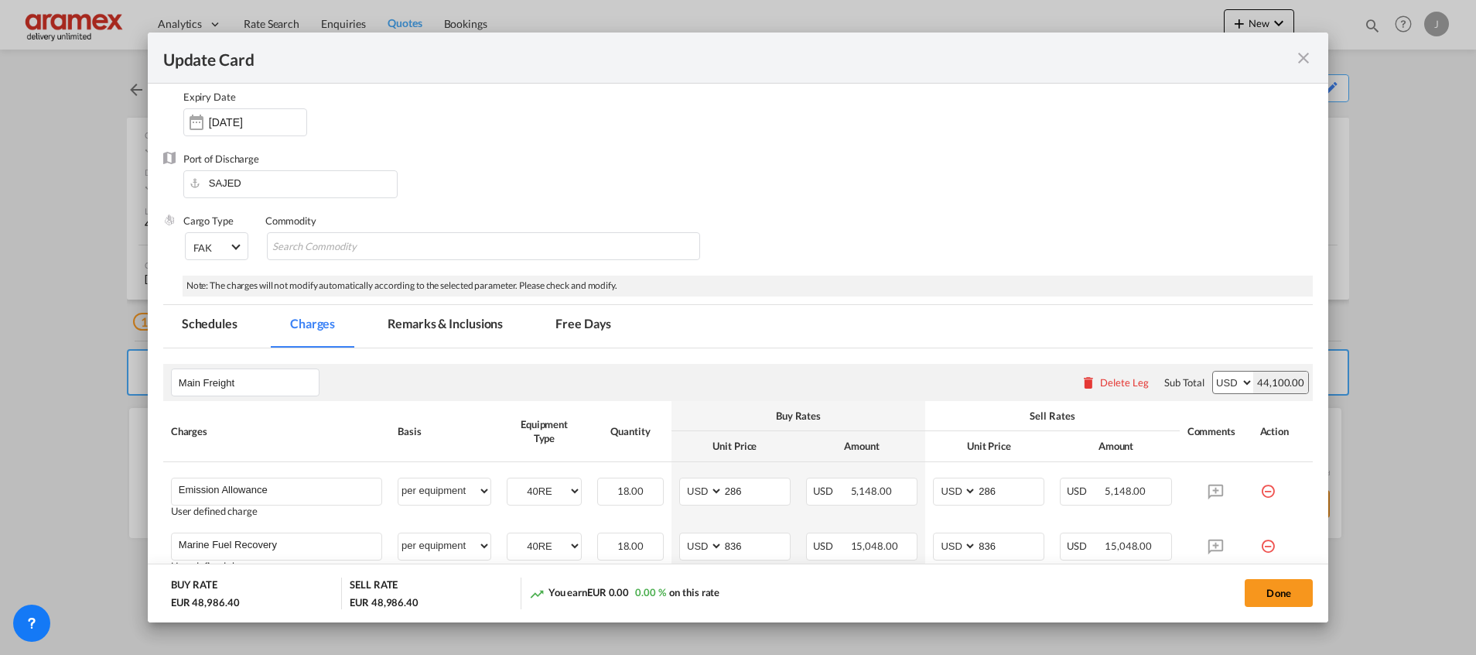
scroll to position [348, 0]
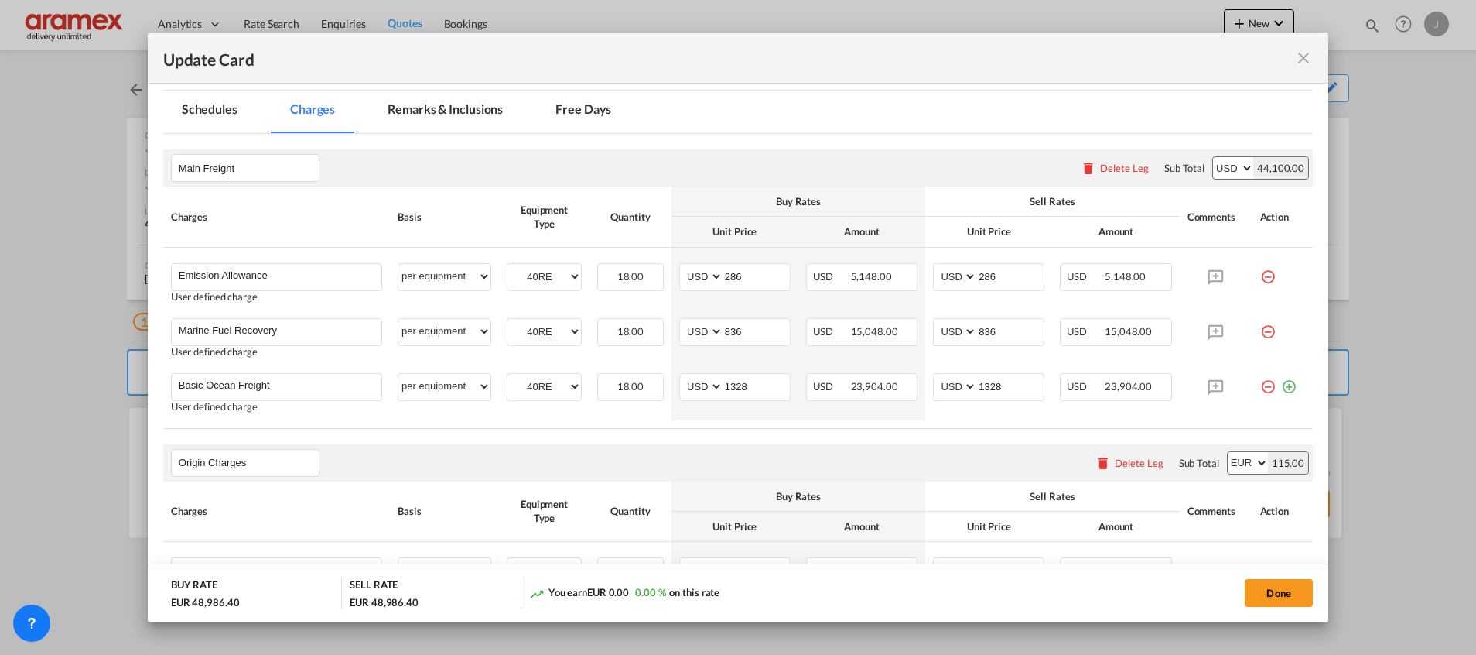
click at [455, 110] on md-tab-item "Remarks & Inclusions" at bounding box center [445, 112] width 152 height 43
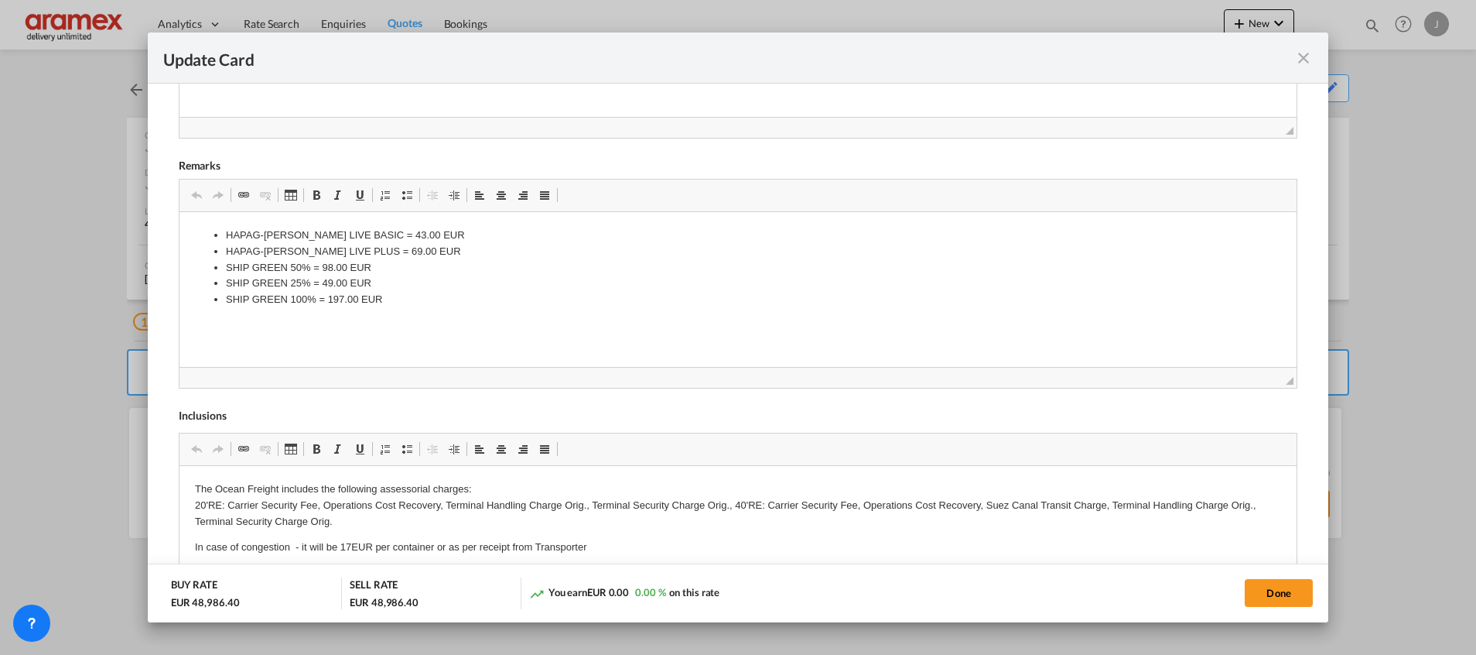
scroll to position [691, 0]
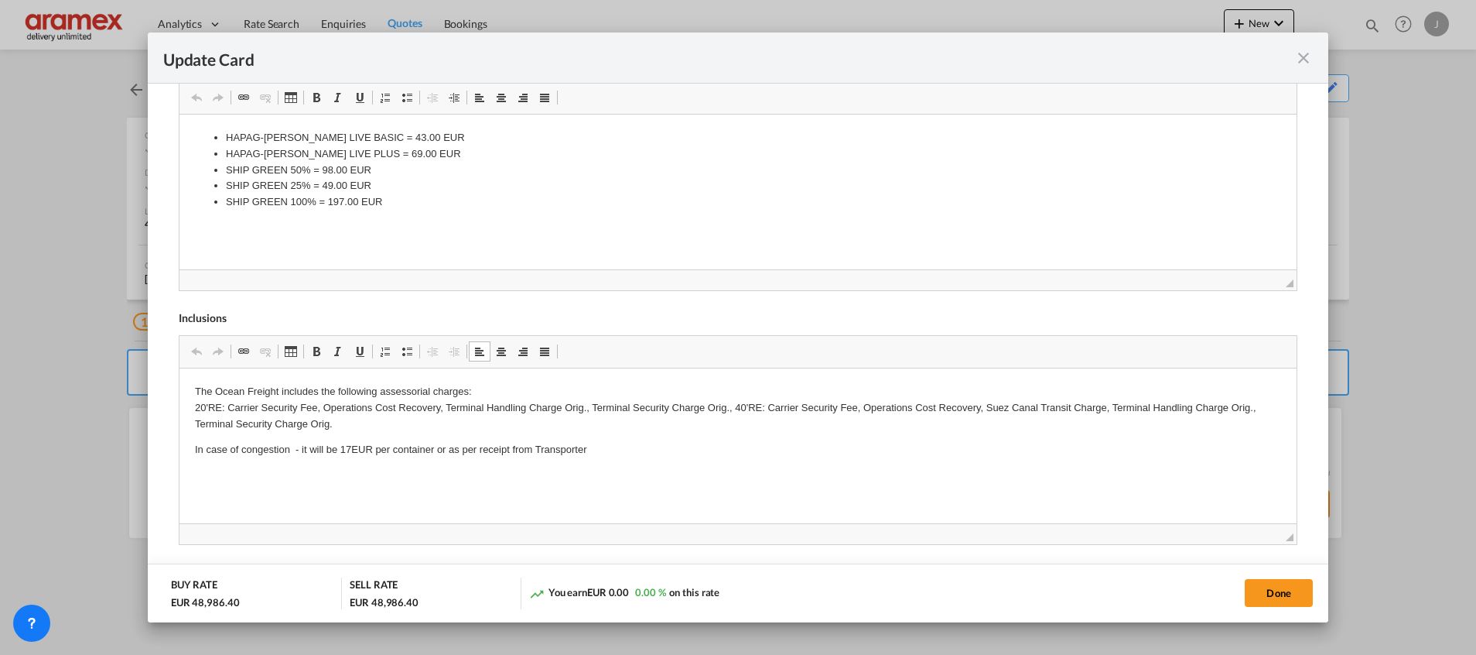
click at [628, 445] on p "In case of congestion - it will be 17EUR per container or as per receipt from T…" at bounding box center [737, 450] width 1086 height 16
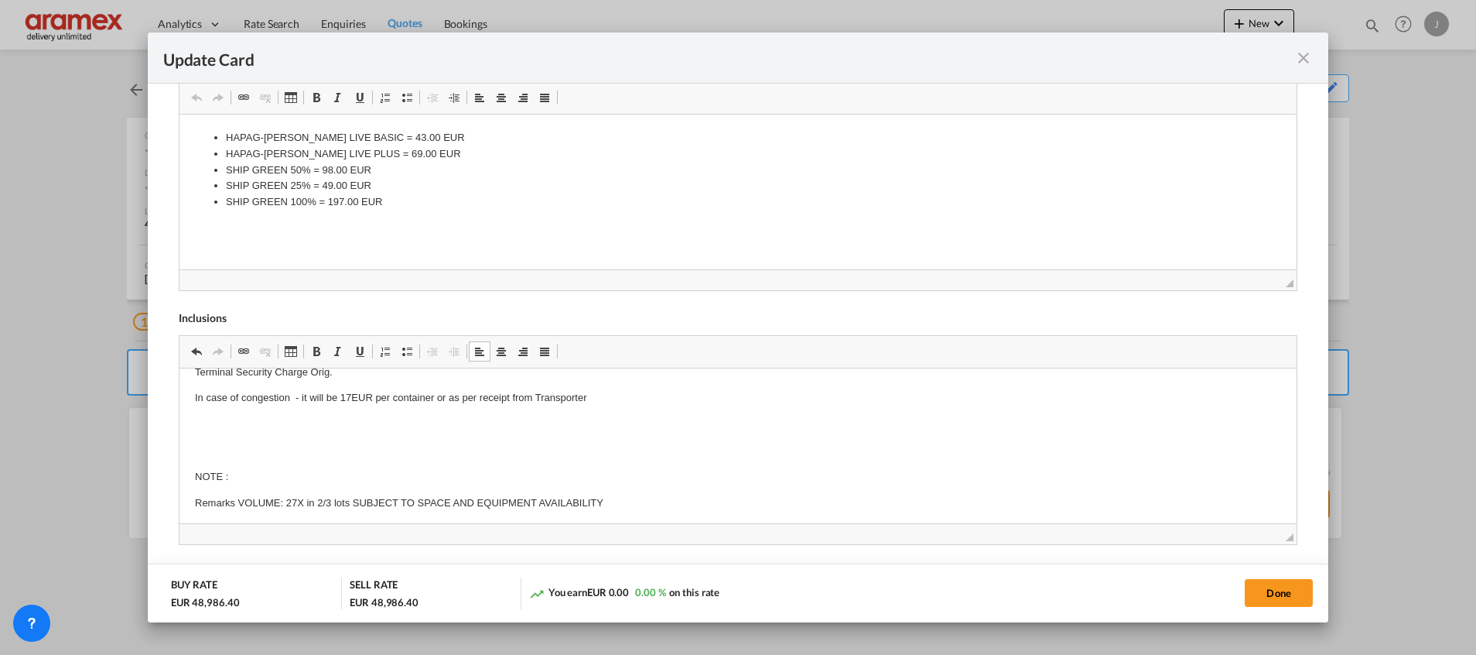
scroll to position [55, 0]
click at [349, 502] on p "Remarks VOLUME: 27X in 2/3 lots SUBJECT TO SPACE AND EQUIPMENT AVAILABILITY" at bounding box center [737, 500] width 1086 height 16
click at [352, 501] on p "Remarks VOLUME: 27X in 2/3 lots SUBJECT TO SPACE AND EQUIPMENT AVAILABILITY" at bounding box center [737, 500] width 1086 height 16
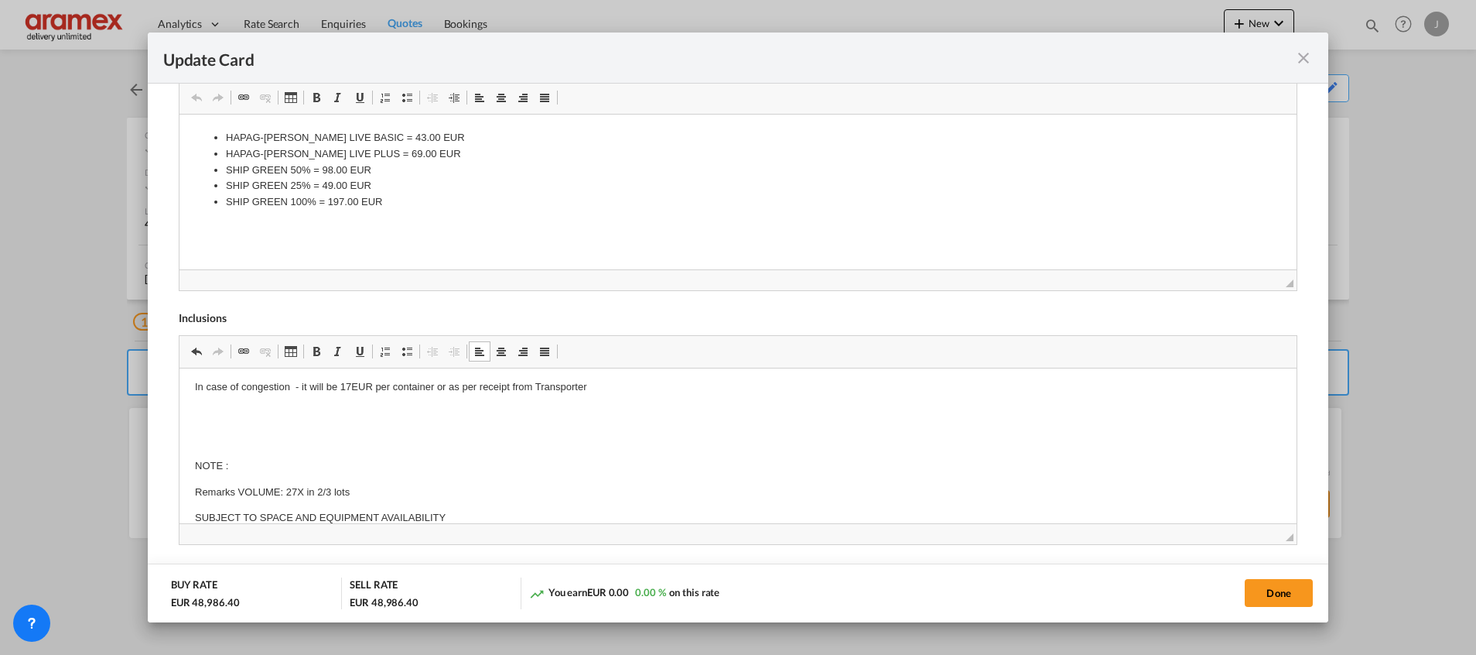
scroll to position [0, 0]
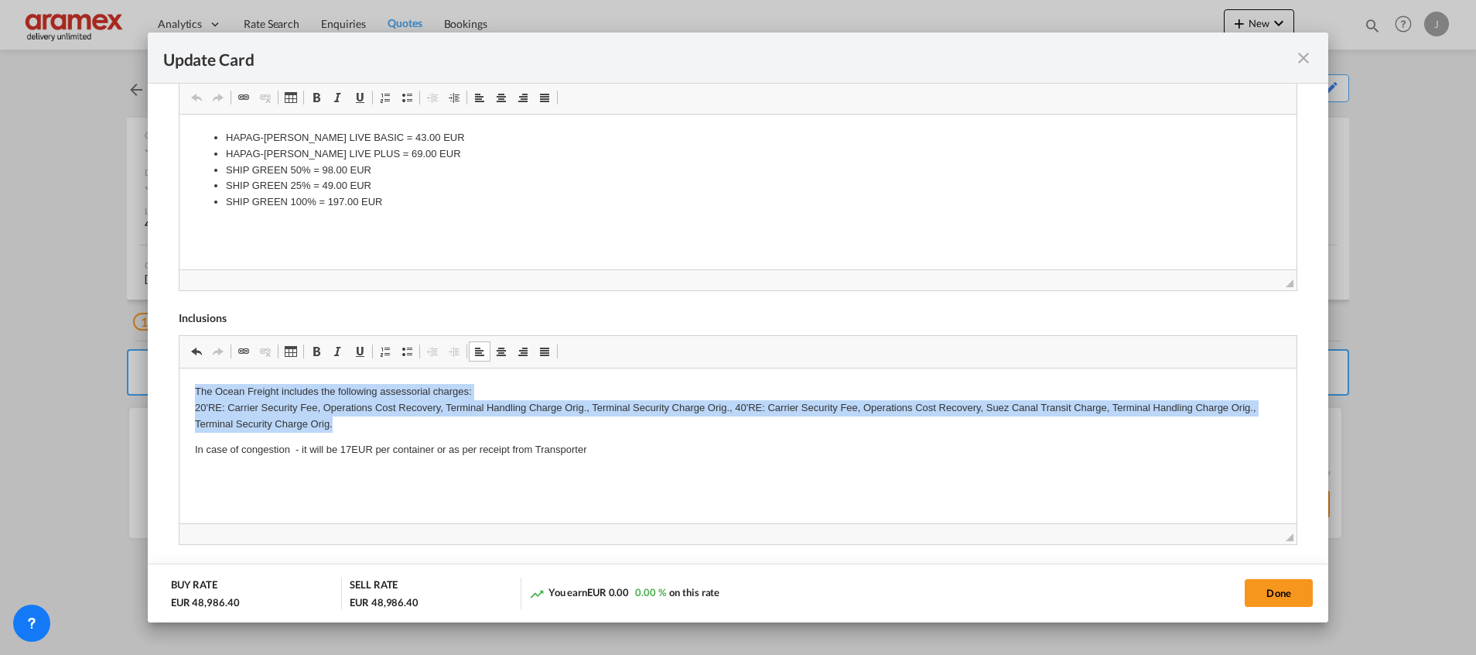
drag, startPoint x: 187, startPoint y: 376, endPoint x: 395, endPoint y: 424, distance: 212.8
click at [395, 424] on html "The Ocean Freight includes the following assessorial charges: 20'RE: Carrier Se…" at bounding box center [737, 486] width 1117 height 236
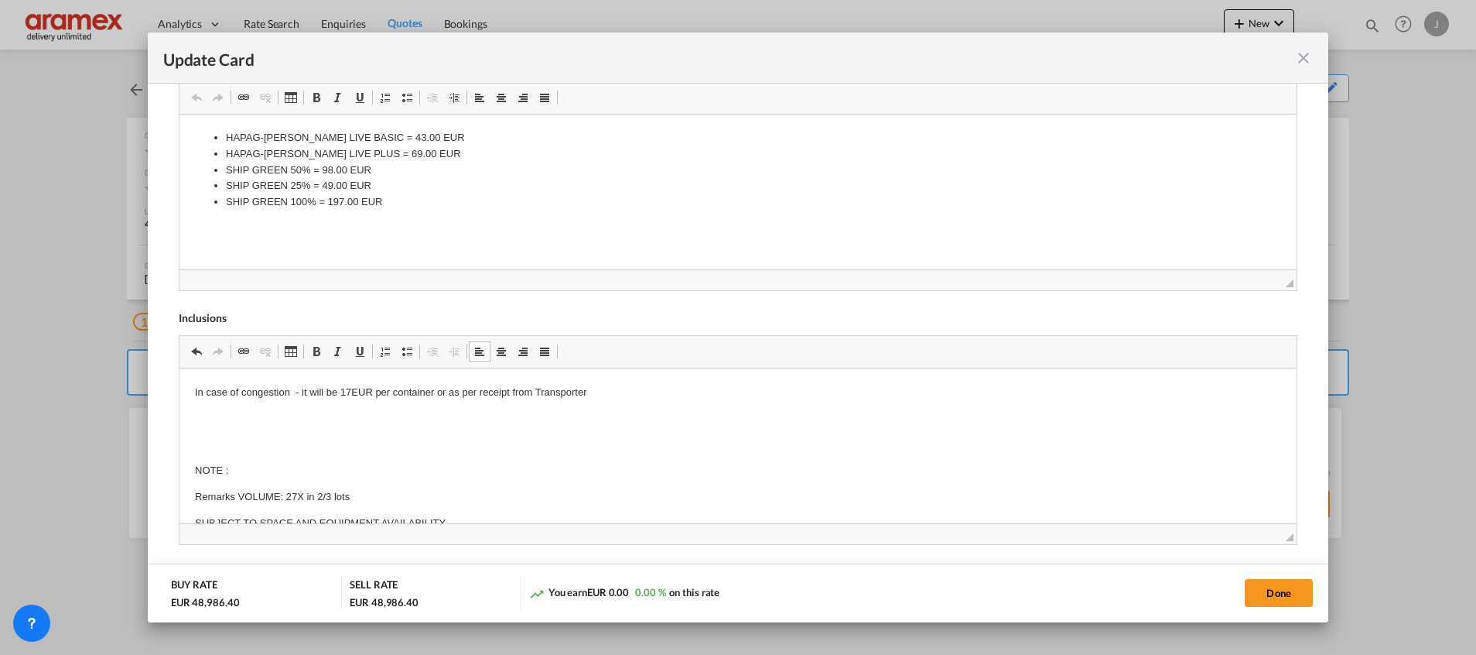
scroll to position [75, 0]
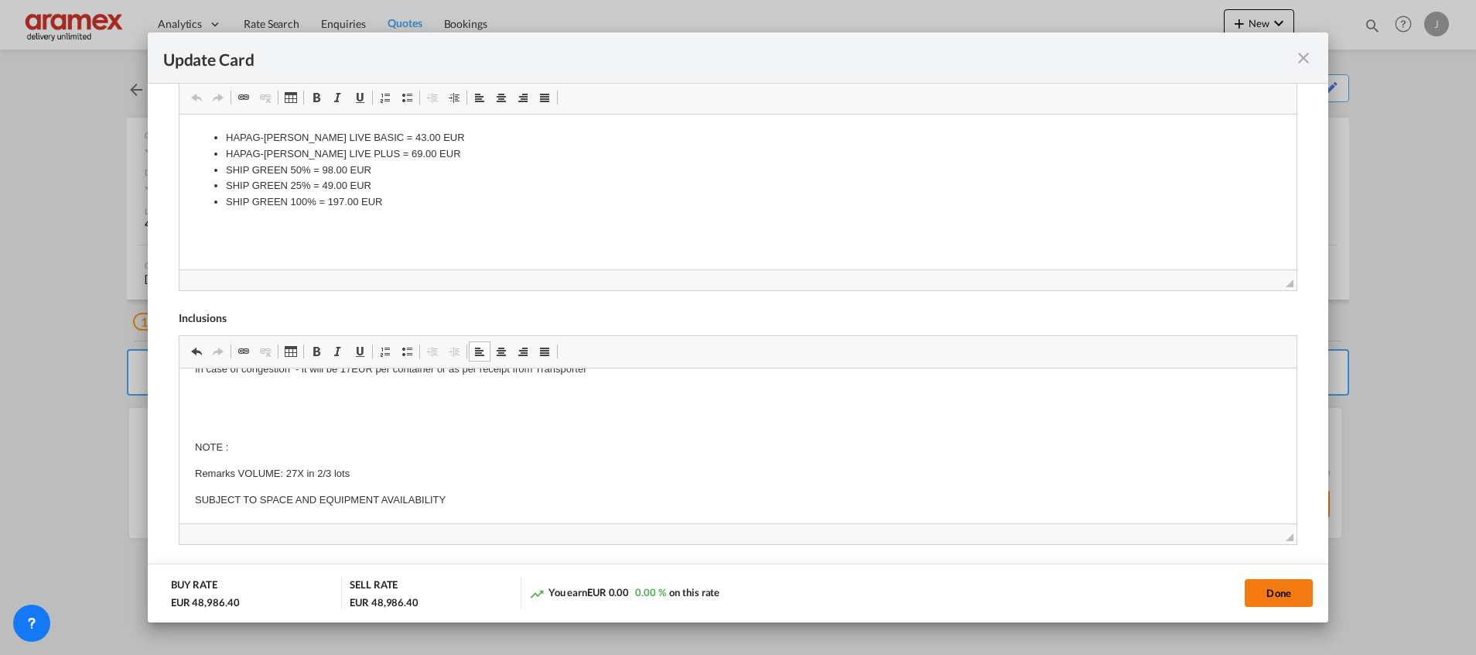
click at [1280, 587] on button "Done" at bounding box center [1279, 593] width 68 height 28
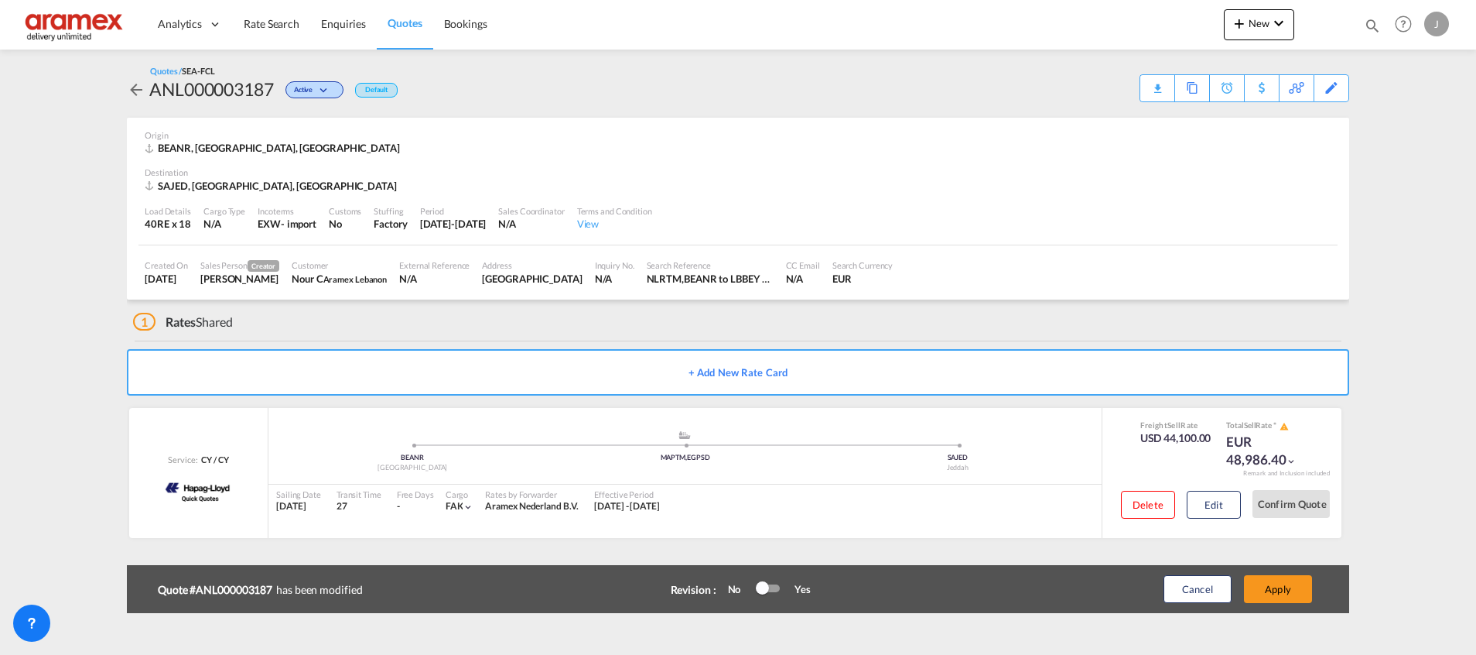
scroll to position [220, 0]
click at [1280, 586] on button "Apply" at bounding box center [1278, 589] width 68 height 28
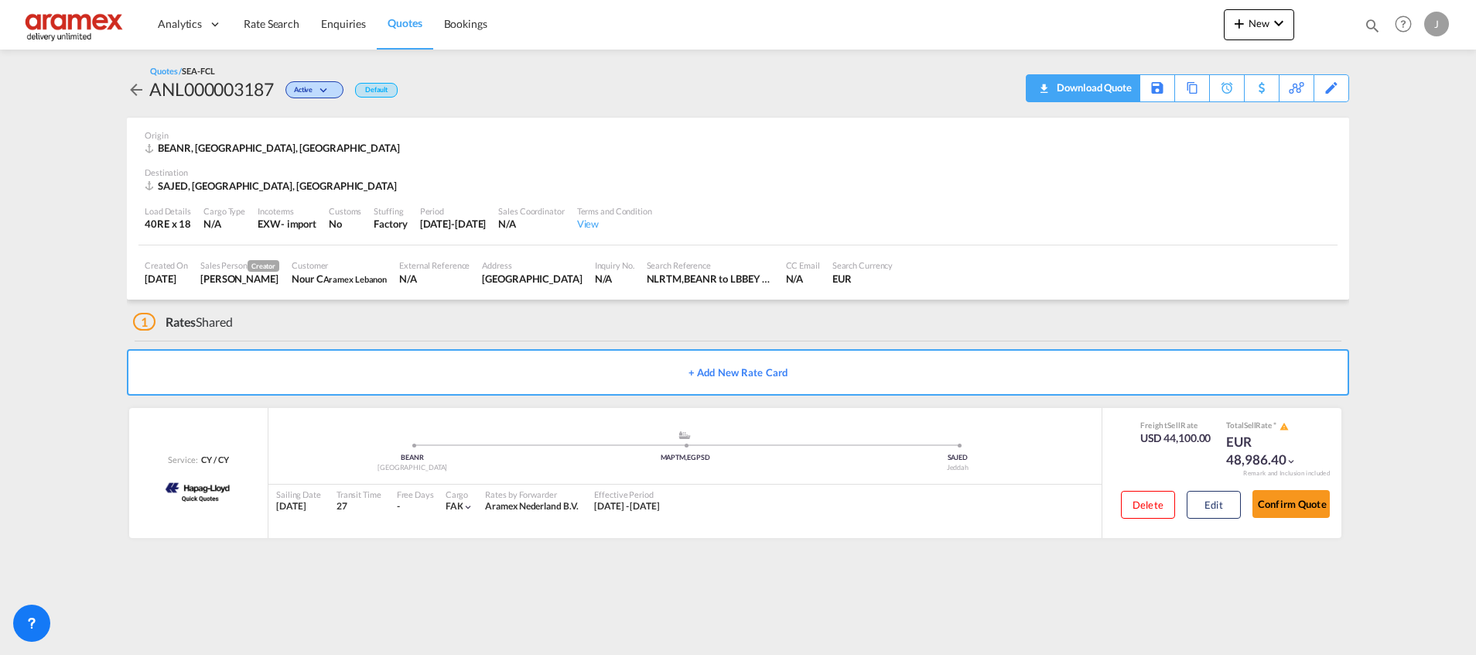
click at [1045, 89] on md-icon "icon-download" at bounding box center [1043, 83] width 19 height 12
click at [1087, 84] on div "Download Quote" at bounding box center [1092, 87] width 79 height 25
click at [1334, 87] on div "Edit" at bounding box center [1332, 88] width 18 height 26
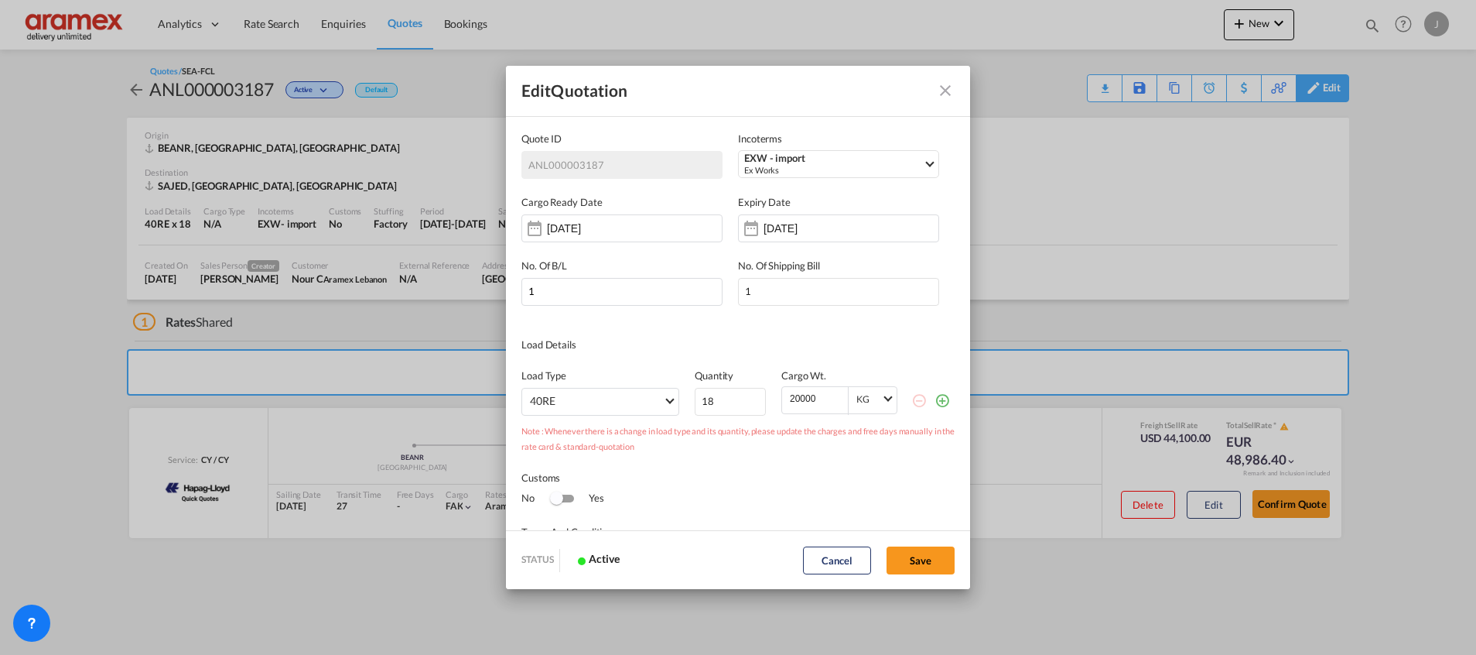
scroll to position [0, 0]
click at [744, 400] on input "19" at bounding box center [730, 402] width 71 height 28
click at [744, 400] on input "20" at bounding box center [730, 402] width 71 height 28
click at [744, 400] on input "21" at bounding box center [730, 402] width 71 height 28
click at [744, 400] on input "22" at bounding box center [730, 402] width 71 height 28
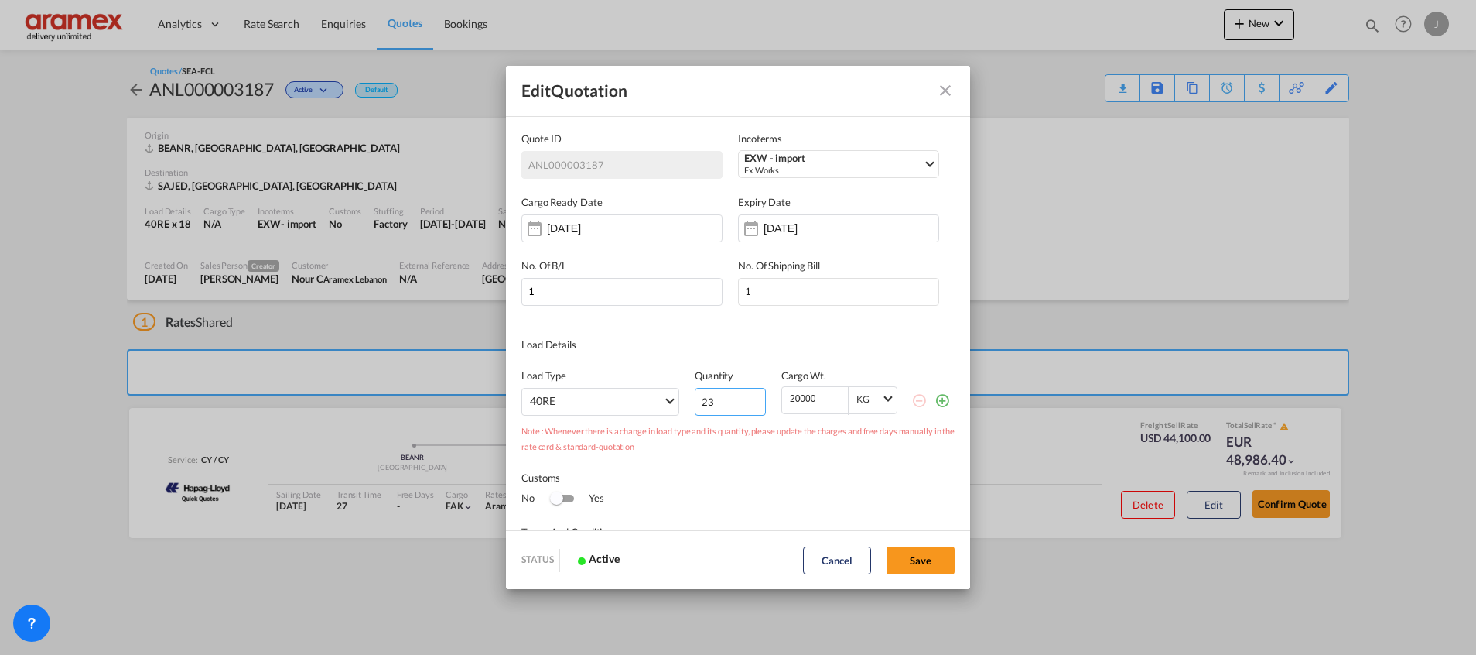
click at [744, 400] on input "23" at bounding box center [730, 402] width 71 height 28
click at [744, 400] on input "24" at bounding box center [730, 402] width 71 height 28
click at [744, 400] on input "25" at bounding box center [730, 402] width 71 height 28
click at [744, 400] on input "26" at bounding box center [730, 402] width 71 height 28
type input "27"
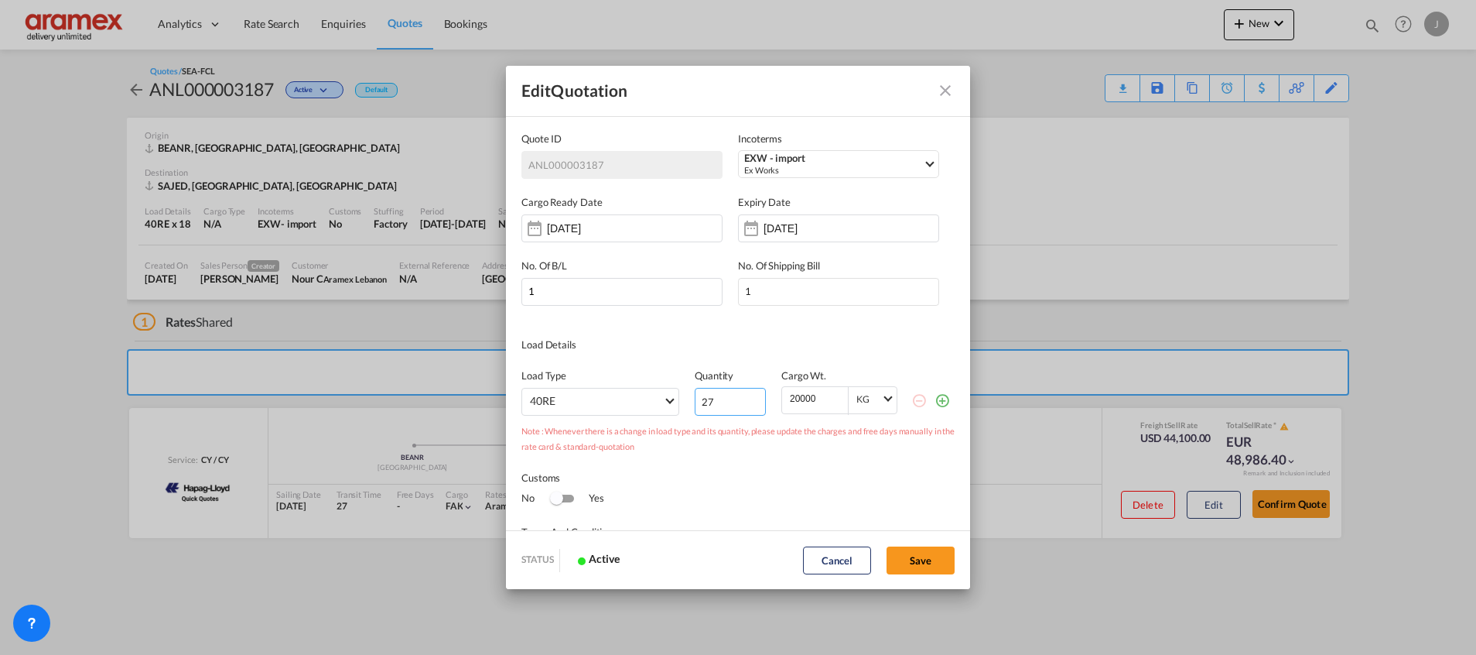
click at [744, 400] on input "27" at bounding box center [730, 402] width 71 height 28
click at [918, 556] on button "Save" at bounding box center [921, 560] width 68 height 28
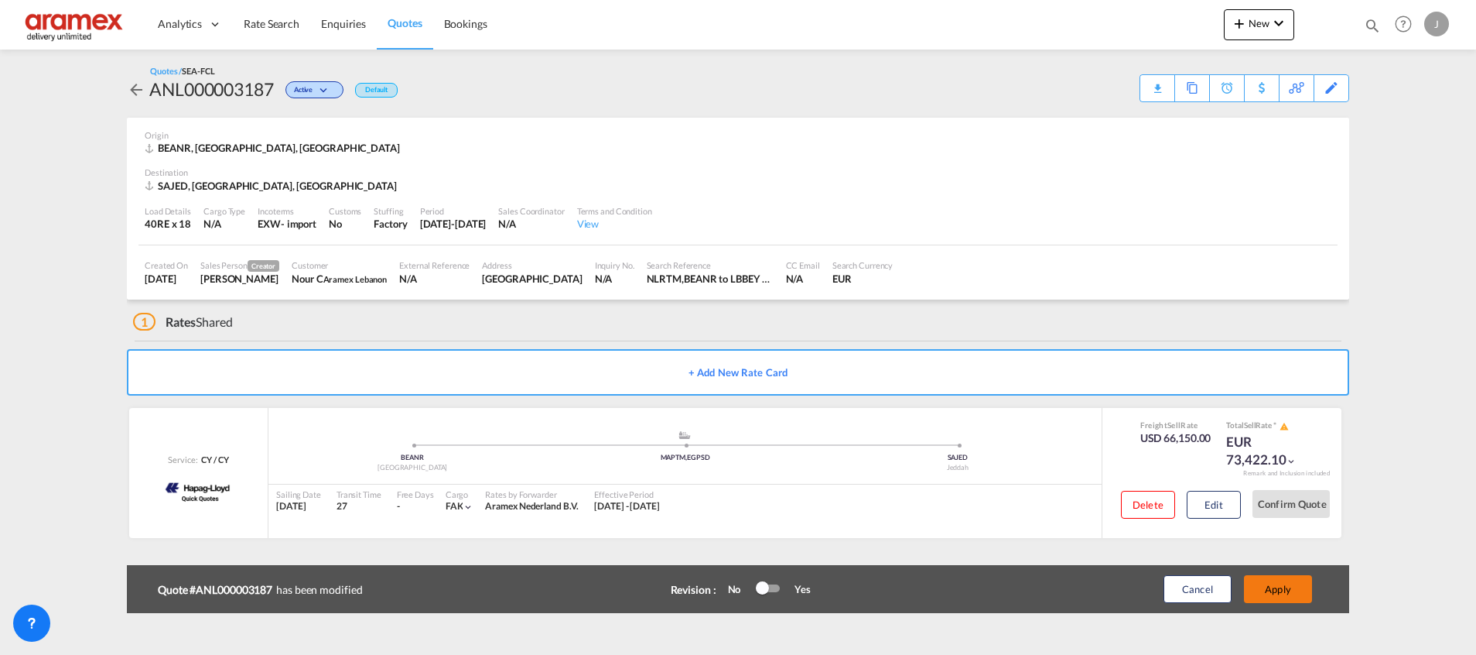
click at [1287, 586] on button "Apply" at bounding box center [1278, 589] width 68 height 28
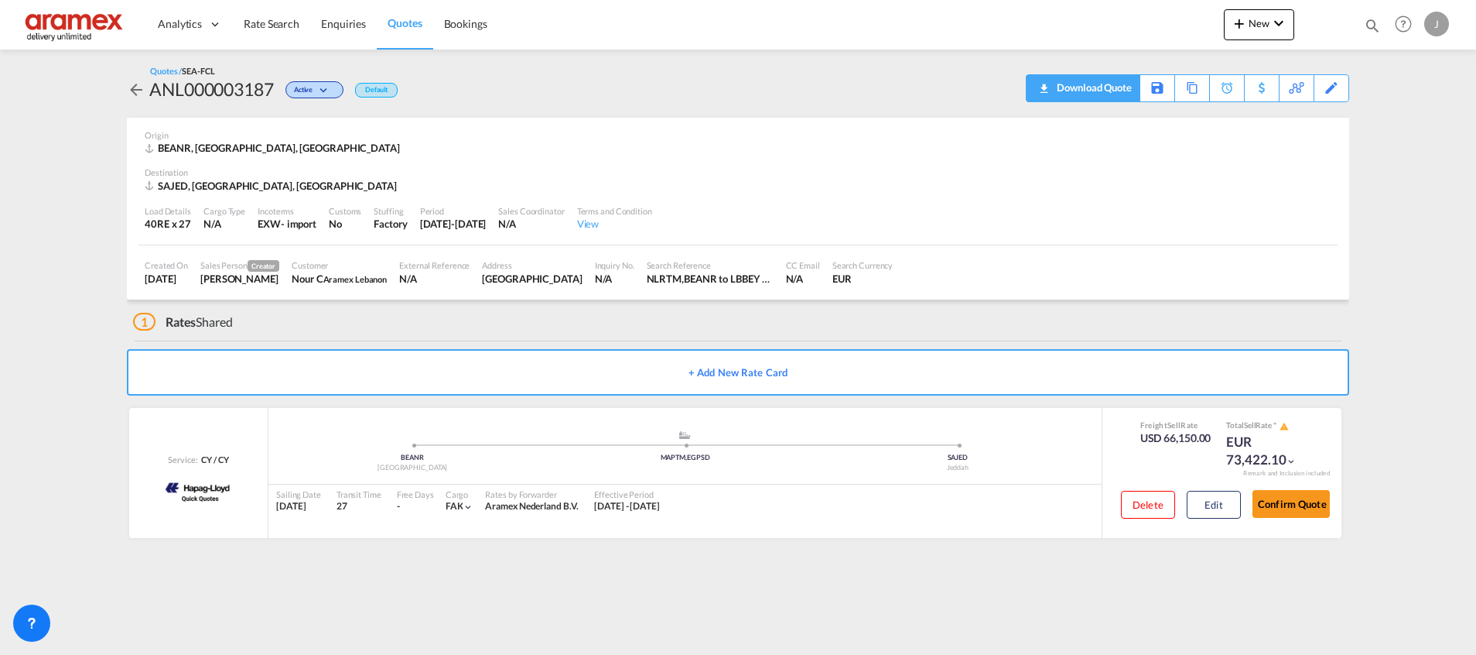
click at [1114, 94] on div "Download Quote" at bounding box center [1092, 87] width 79 height 25
click at [1204, 504] on button "Edit" at bounding box center [1214, 505] width 54 height 28
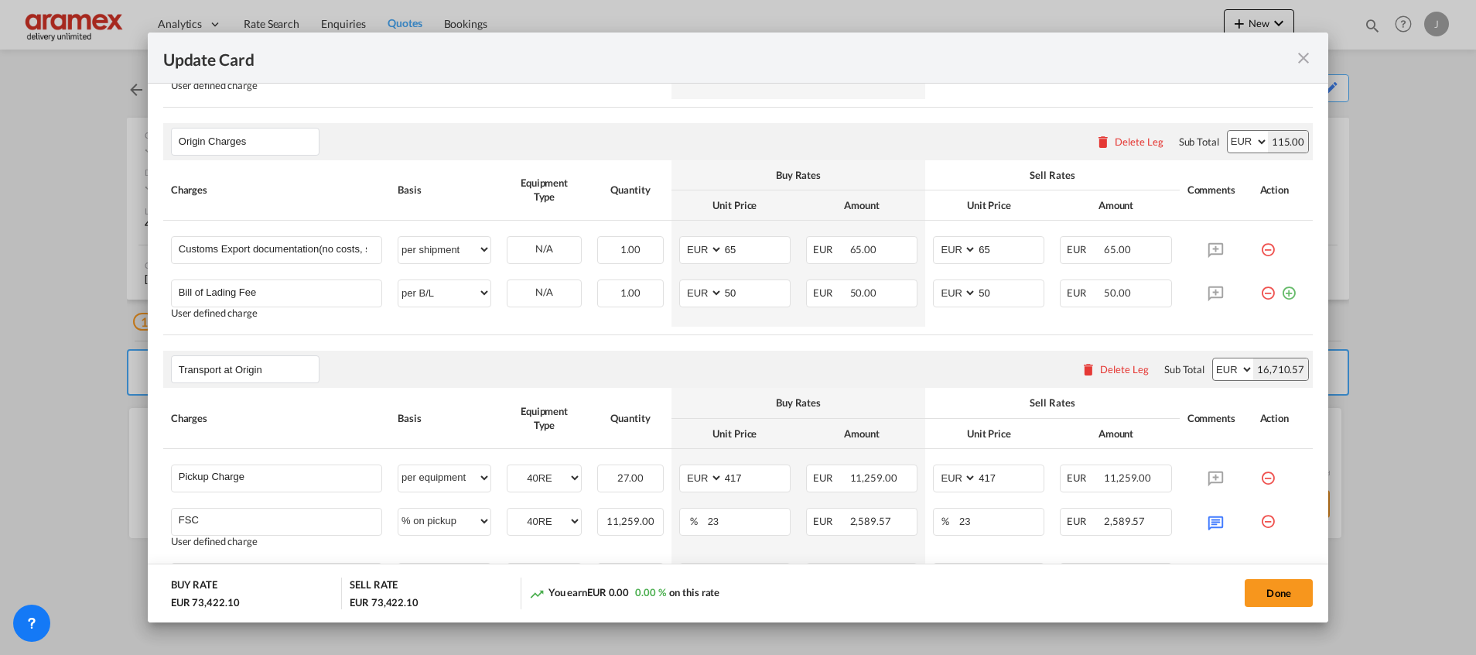
scroll to position [812, 0]
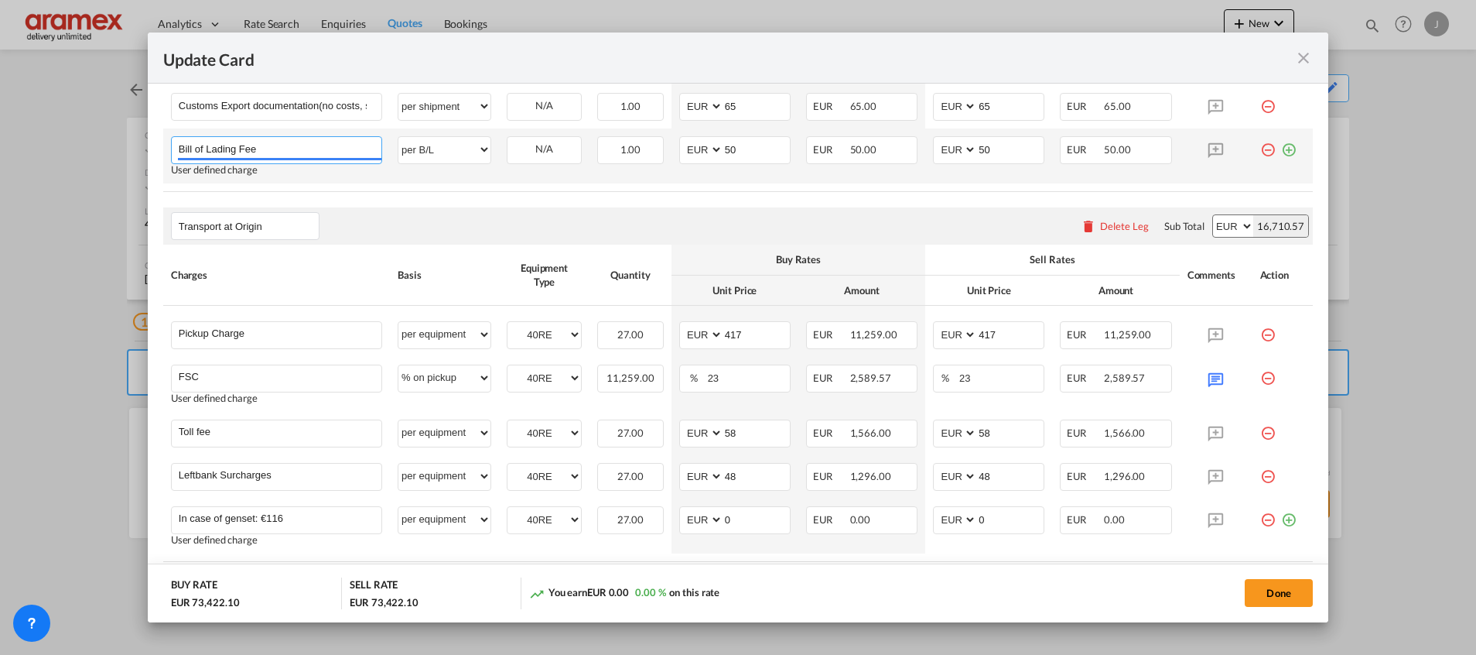
click at [277, 156] on input "Bill of Lading Fee" at bounding box center [280, 148] width 203 height 23
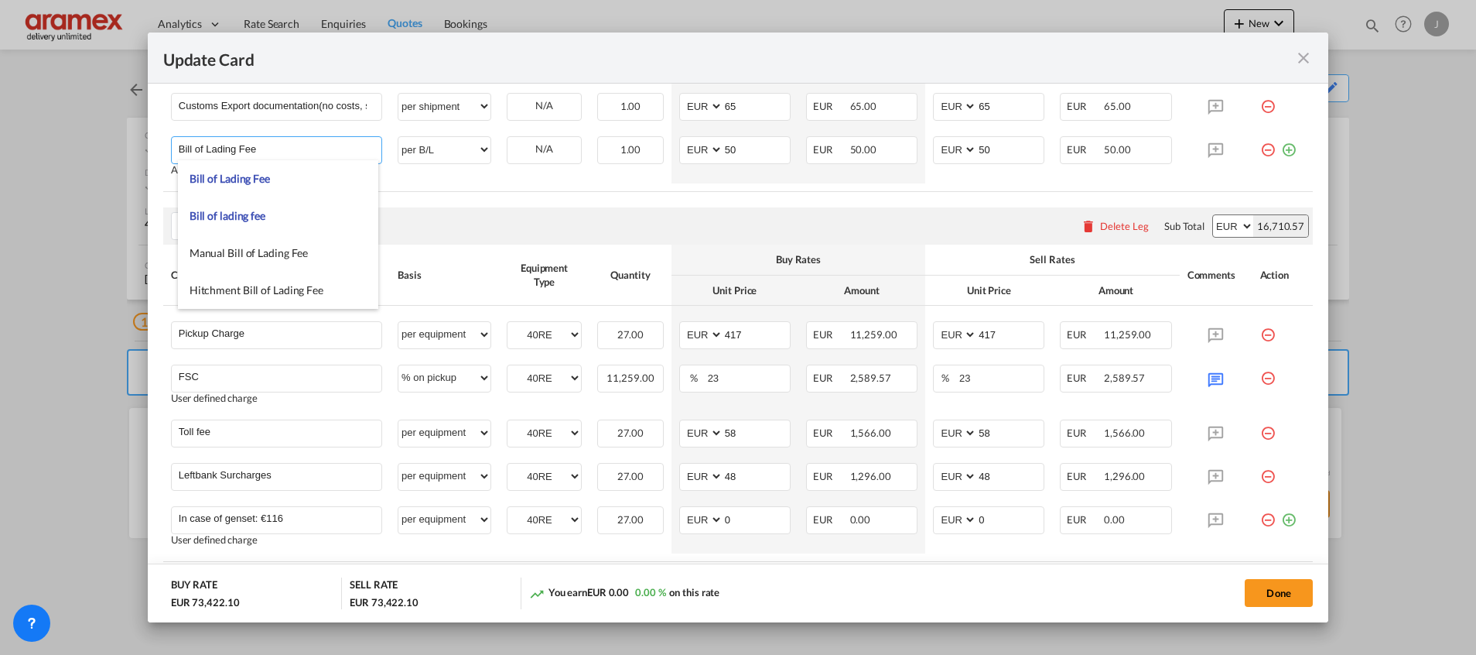
type input "Bill of Lading Fee"
click at [1302, 59] on md-icon "icon-close fg-AAA8AD m-0 pointer" at bounding box center [1303, 58] width 19 height 19
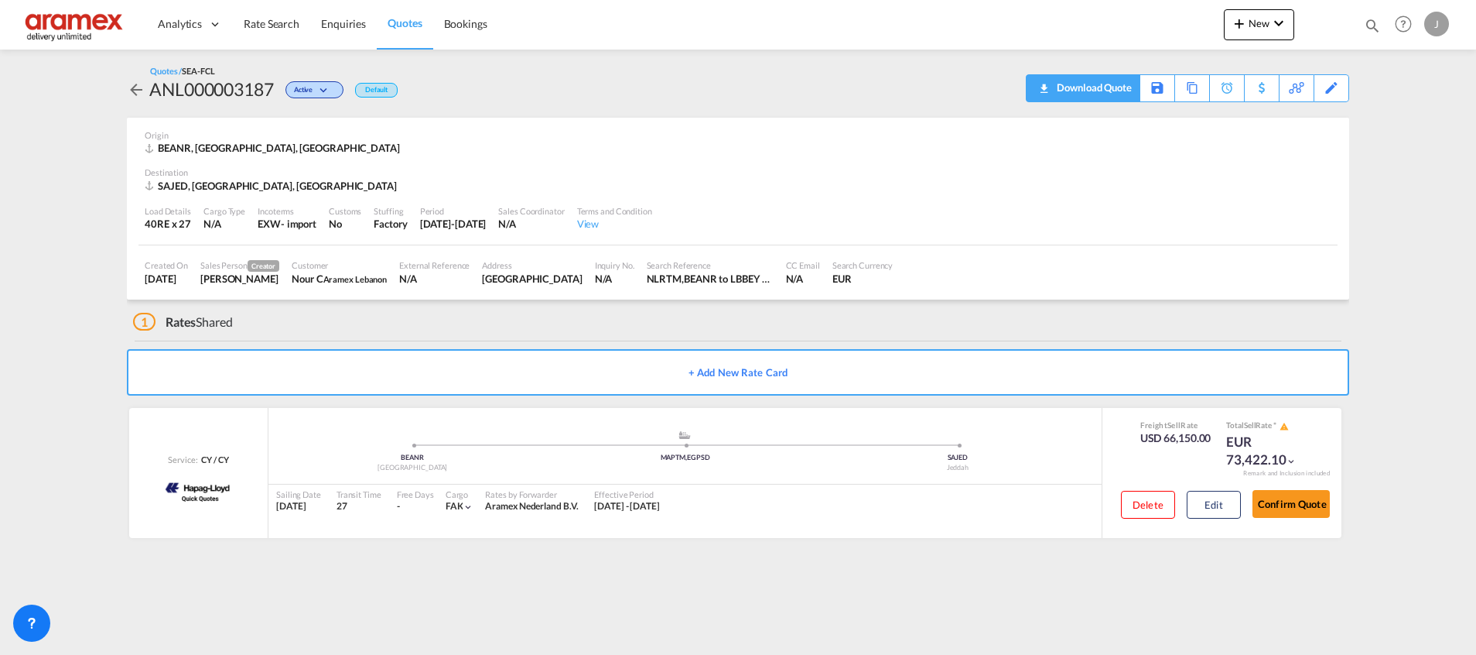
click at [1101, 86] on div "Download Quote" at bounding box center [1092, 87] width 79 height 25
